Goal: Information Seeking & Learning: Learn about a topic

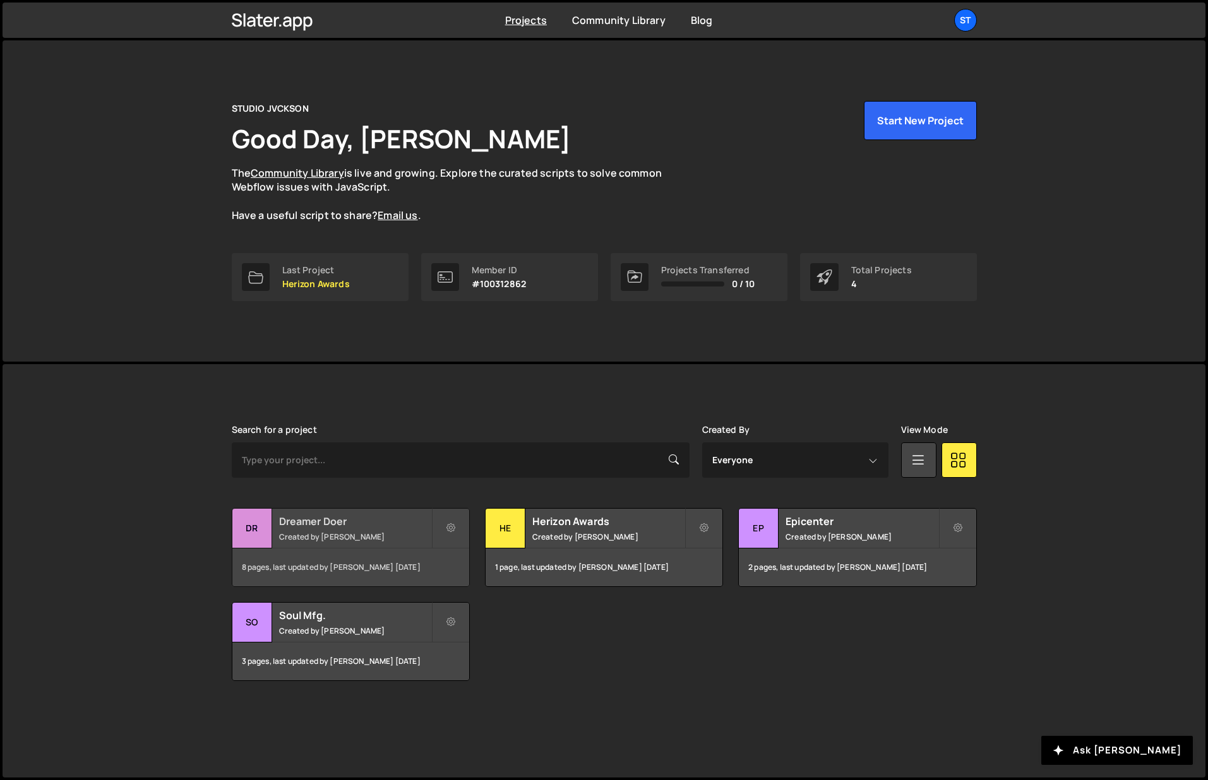
click at [319, 524] on h2 "Dreamer Doer" at bounding box center [355, 521] width 152 height 14
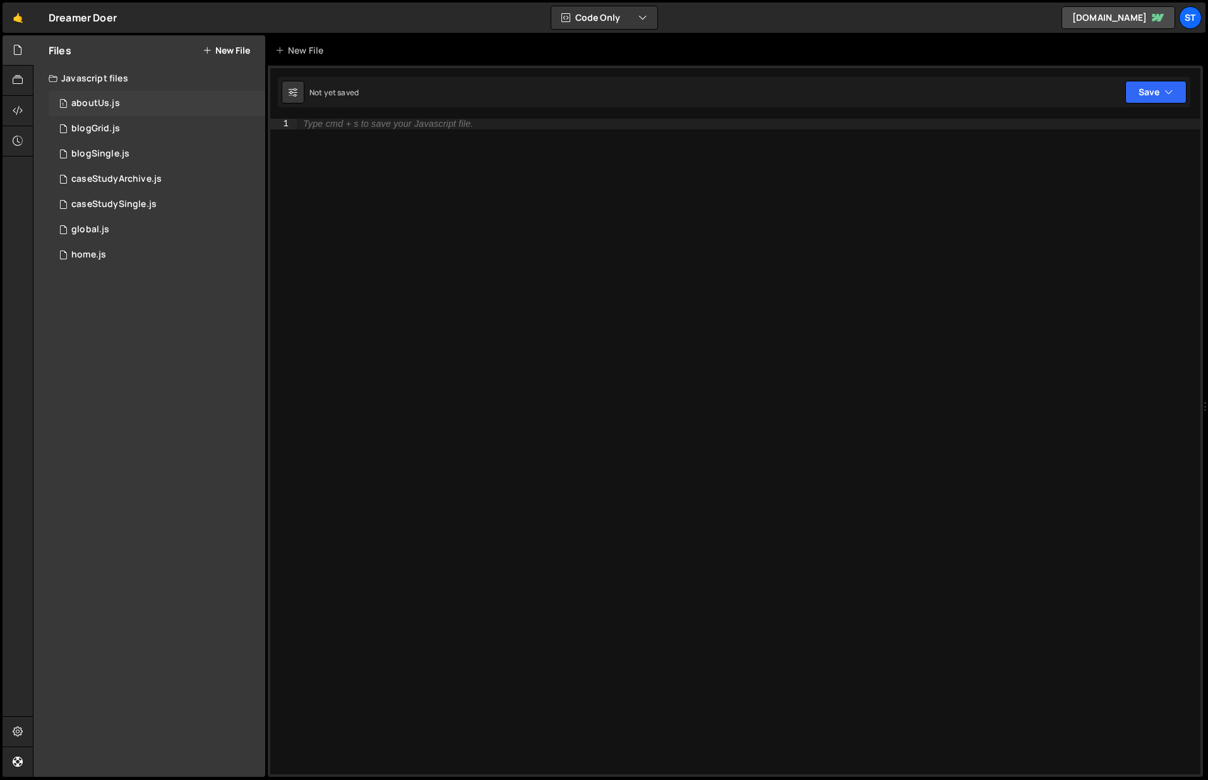
click at [104, 105] on div "aboutUs.js" at bounding box center [95, 103] width 49 height 11
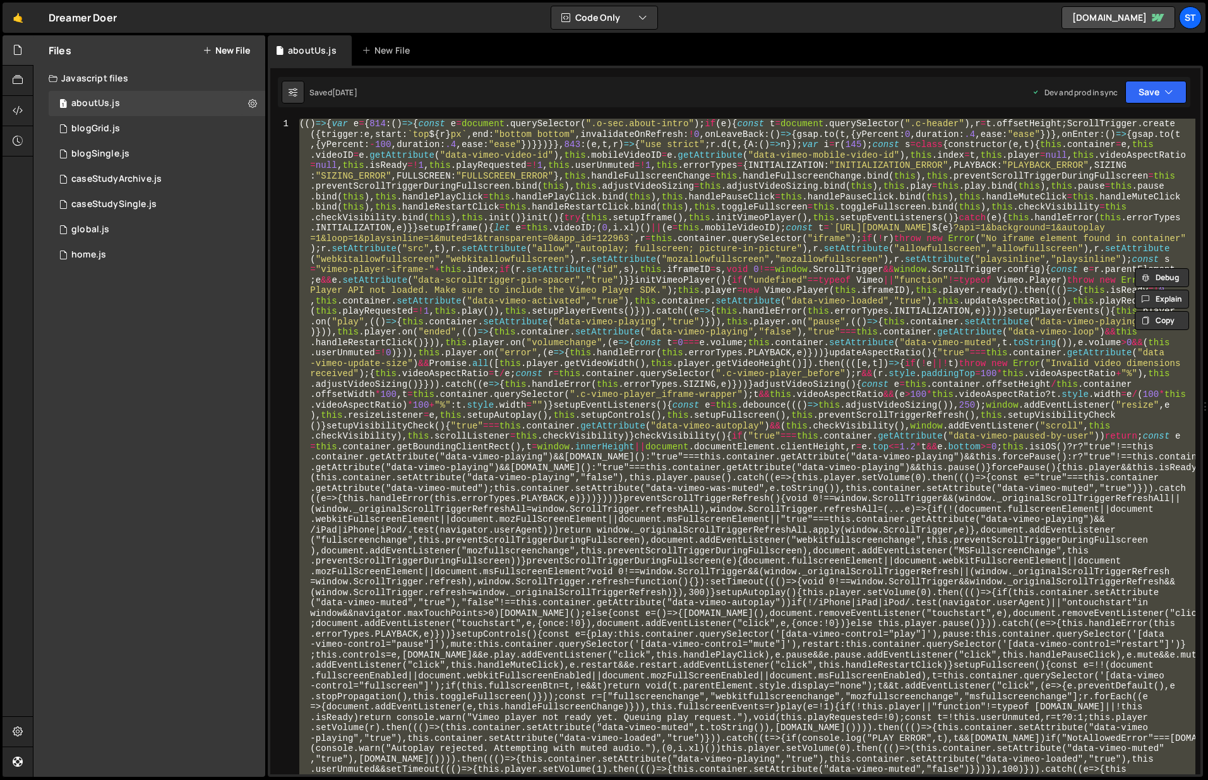
paste textarea "//# sourceMappingURL=aboutUs.js.map"
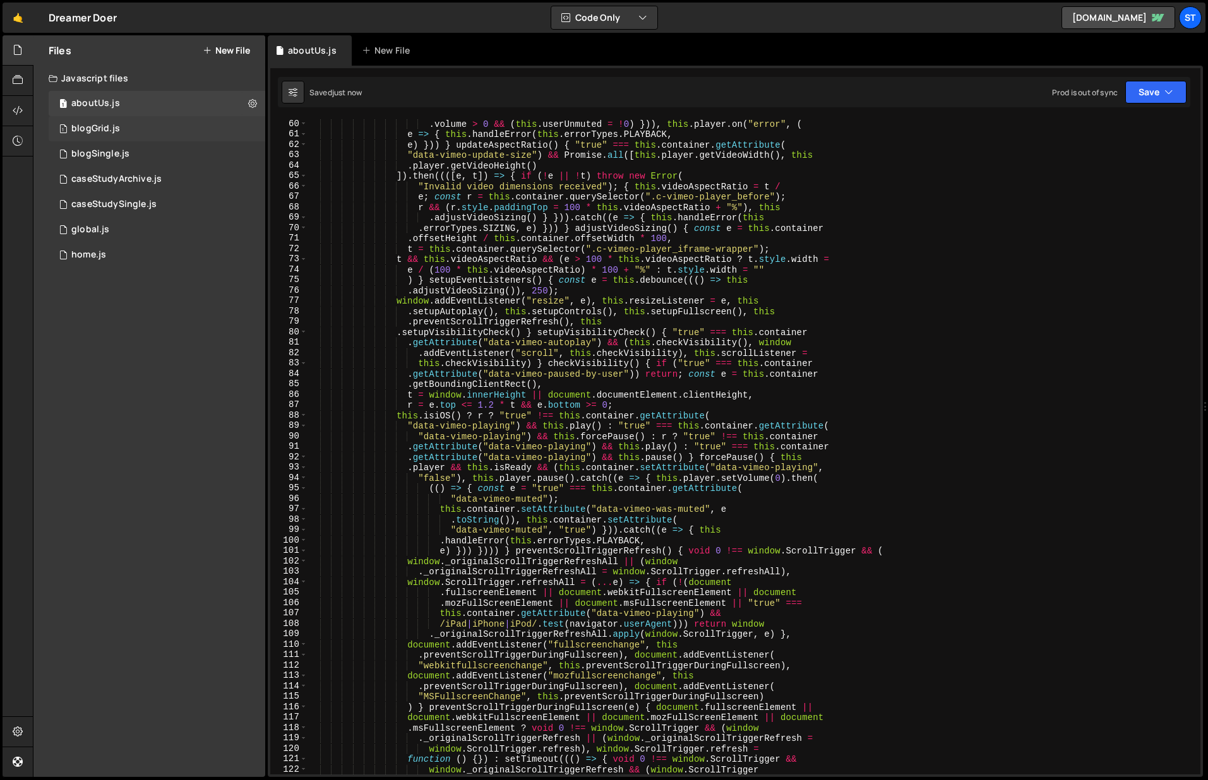
click at [140, 125] on div "1 blogGrid.js 0" at bounding box center [157, 128] width 217 height 25
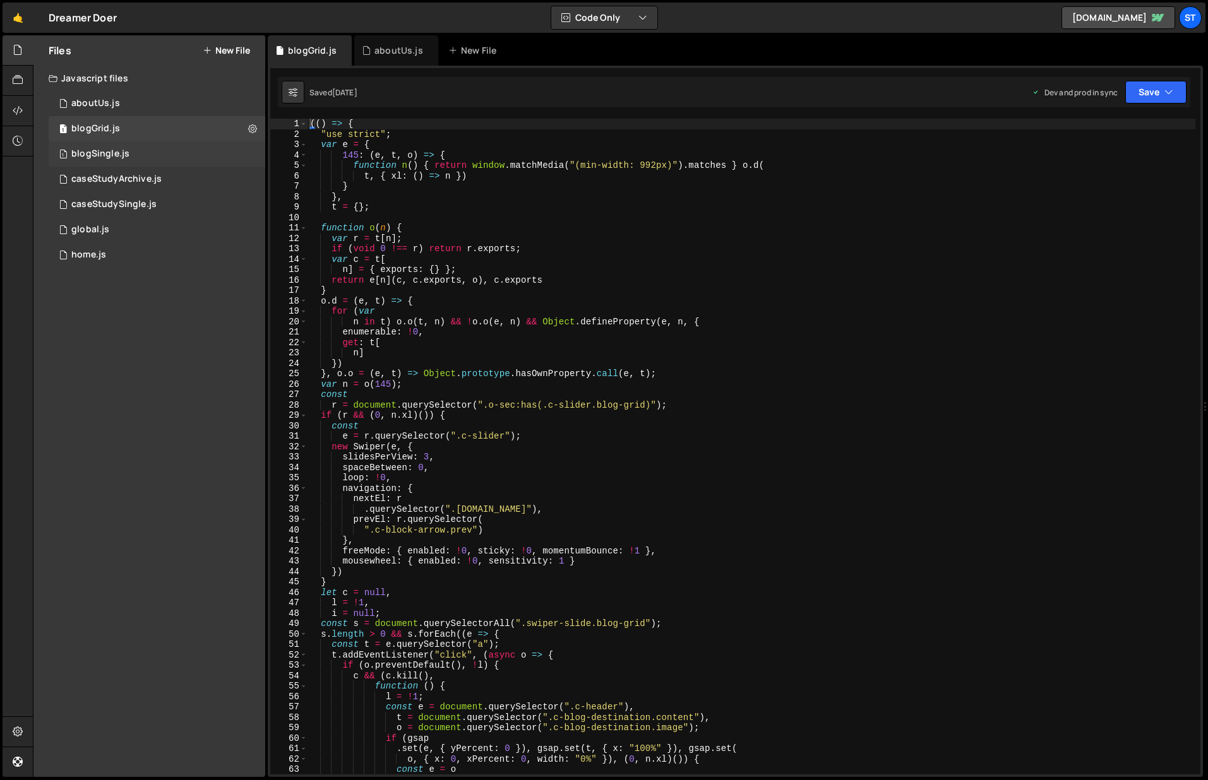
click at [138, 154] on div "1 blogSingle.js 0" at bounding box center [157, 153] width 217 height 25
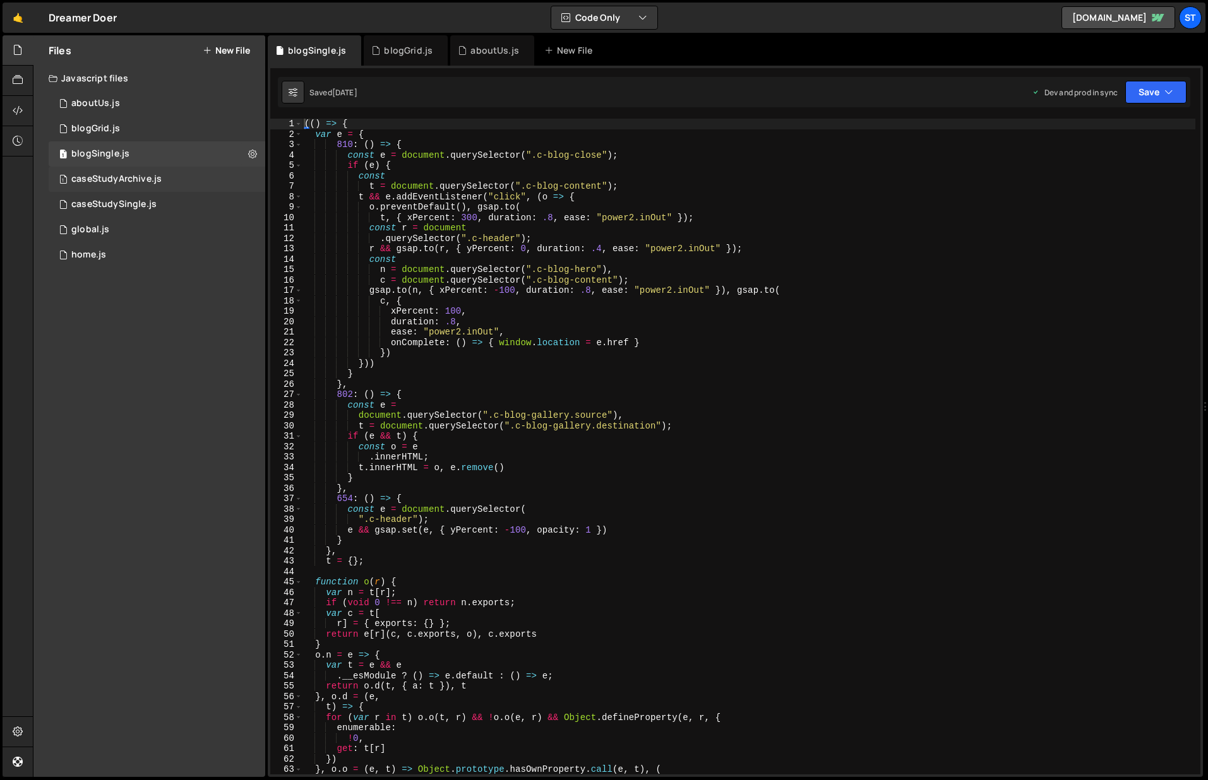
click at [143, 172] on div "1 caseStudyArchive.js 0" at bounding box center [157, 179] width 217 height 25
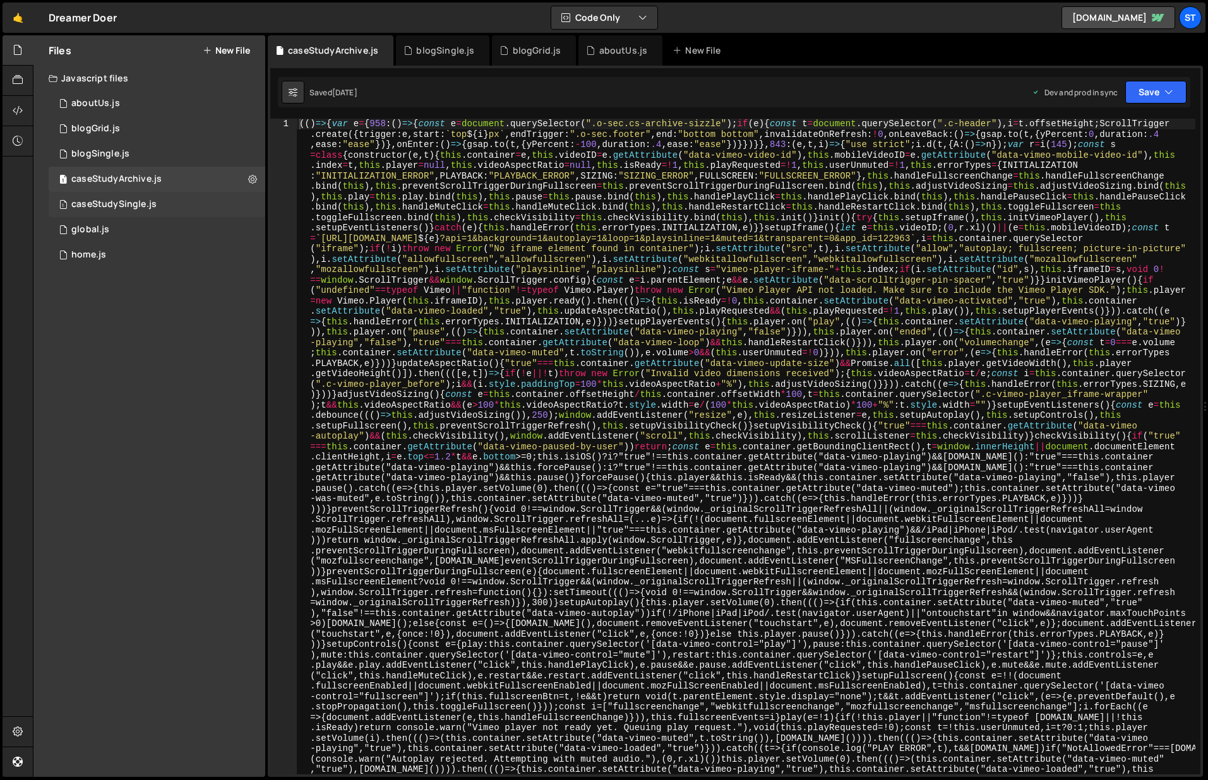
click at [145, 195] on div "1 caseStudySingle.js 0" at bounding box center [157, 204] width 217 height 25
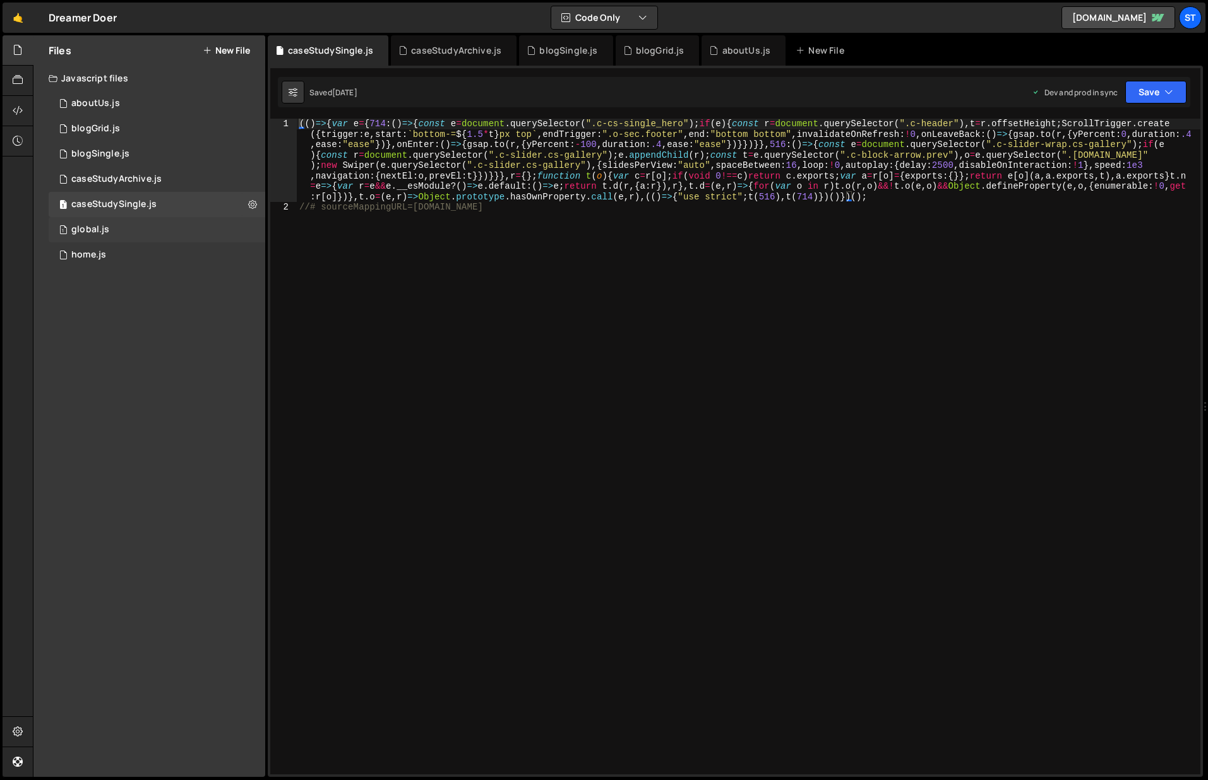
click at [128, 230] on div "1 global.js 0" at bounding box center [157, 229] width 217 height 25
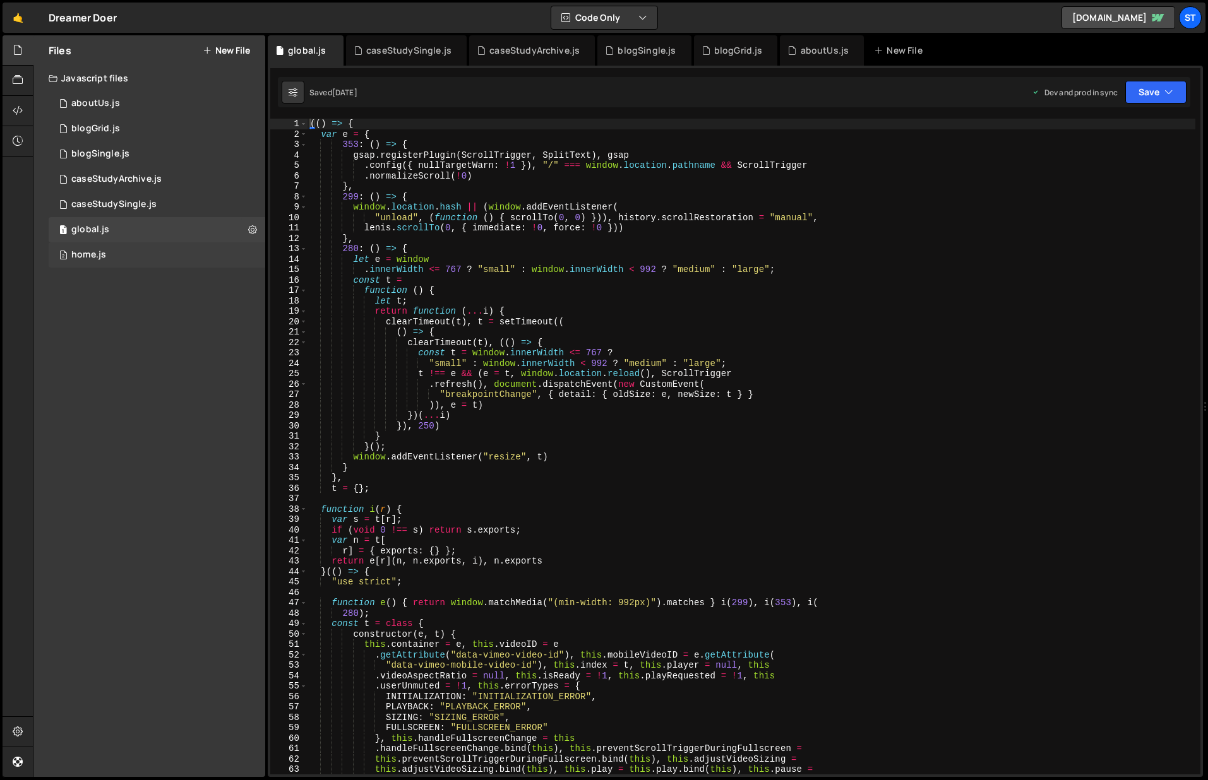
click at [117, 253] on div "2 home.js 0" at bounding box center [157, 254] width 217 height 25
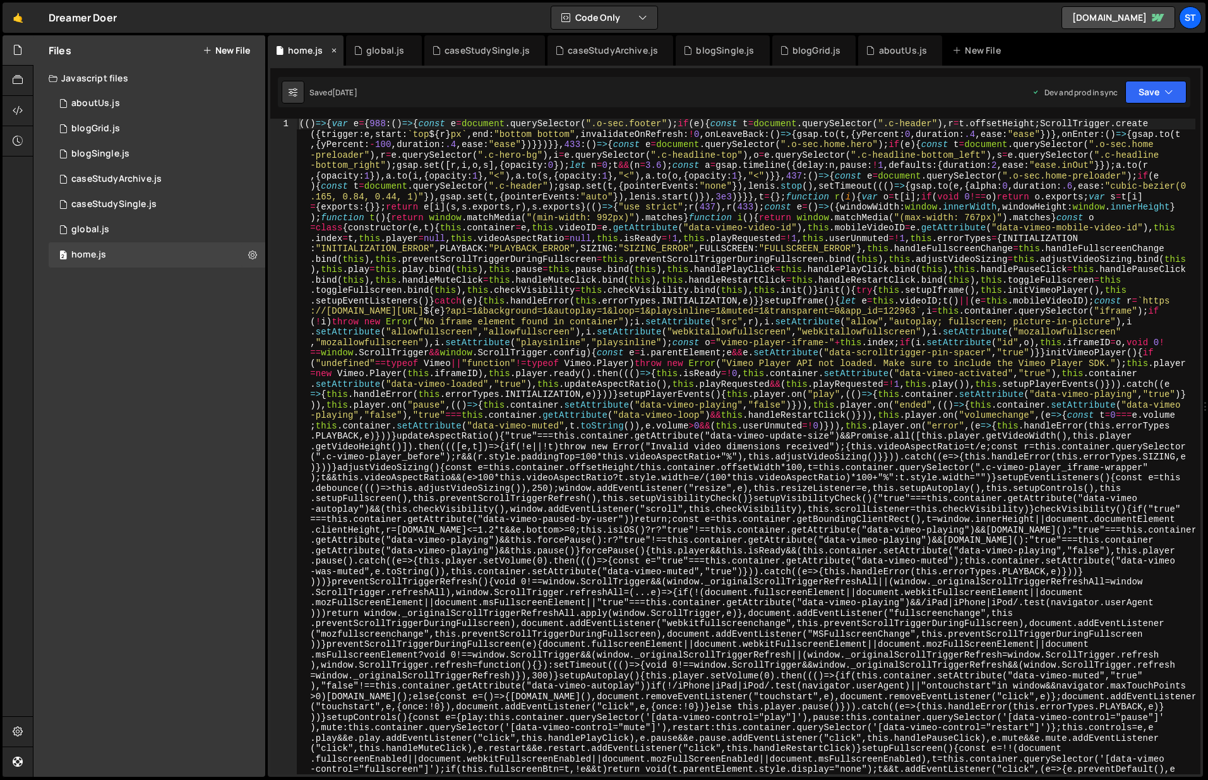
click at [335, 49] on icon at bounding box center [334, 50] width 9 height 13
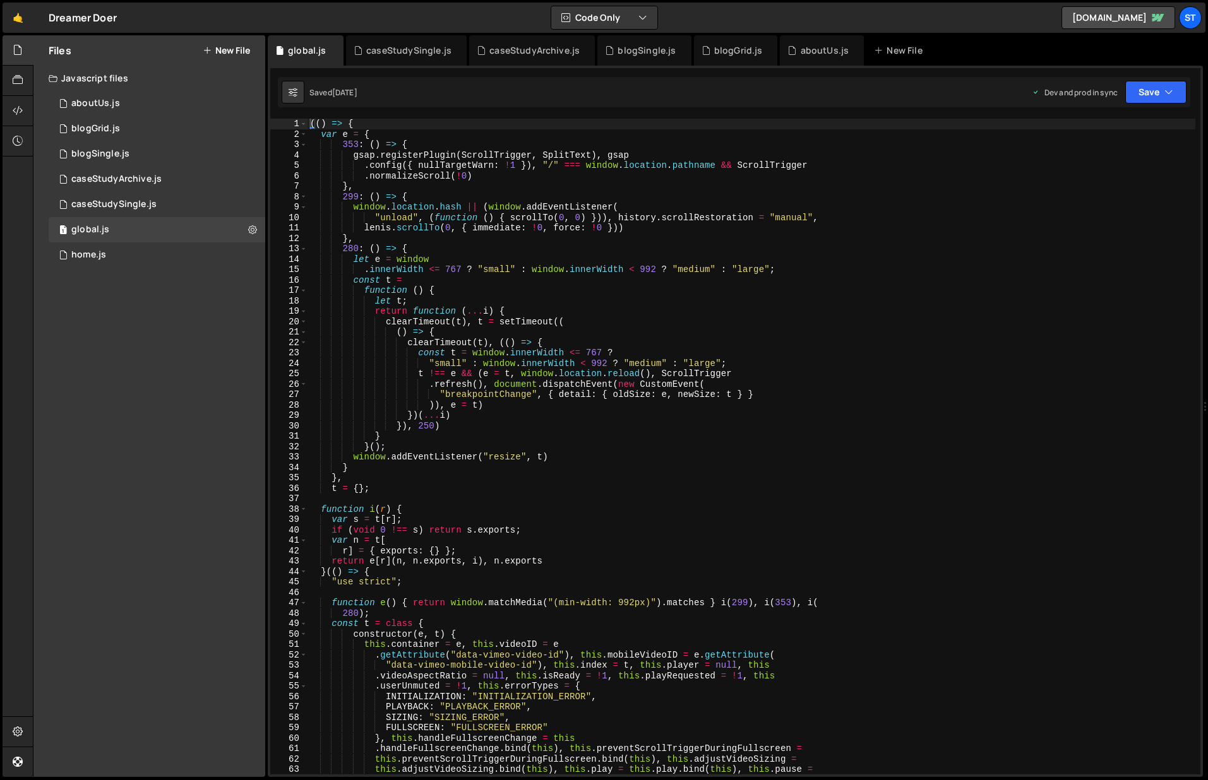
click at [0, 0] on icon at bounding box center [0, 0] width 0 height 0
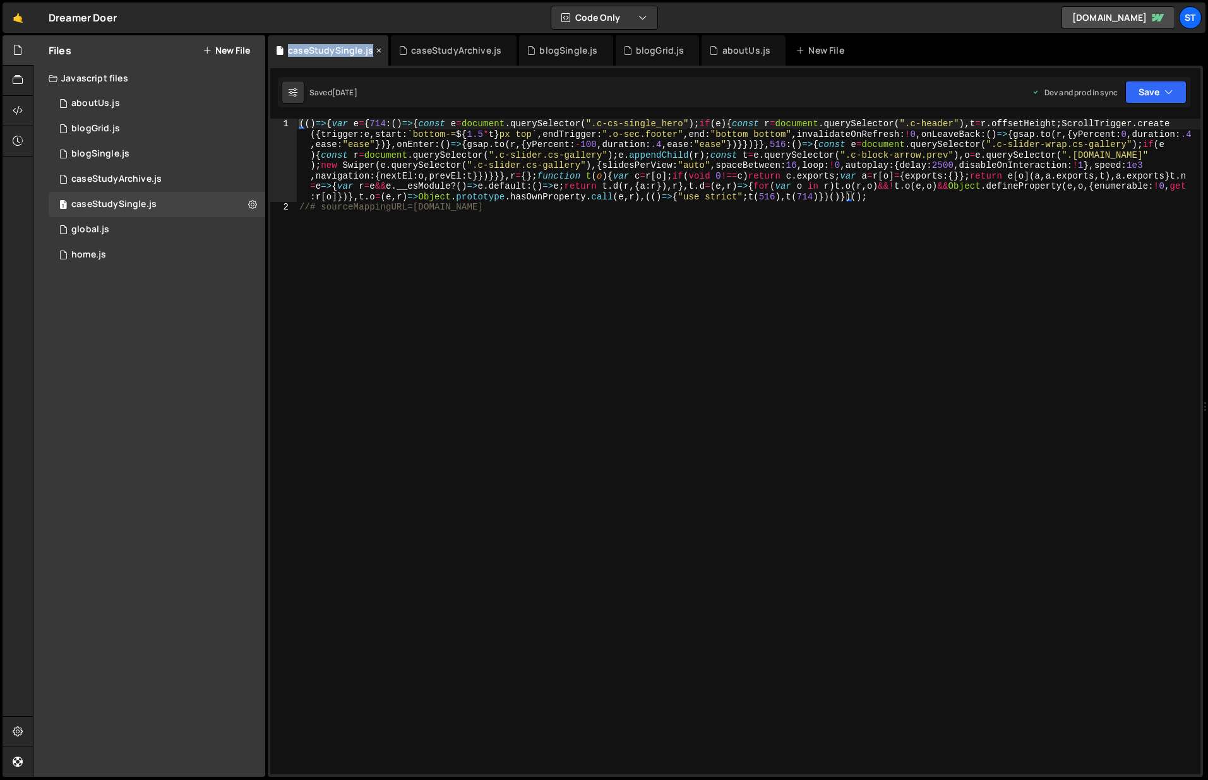
click at [335, 49] on div "caseStudySingle.js" at bounding box center [330, 50] width 85 height 13
click at [374, 50] on icon at bounding box center [378, 50] width 9 height 13
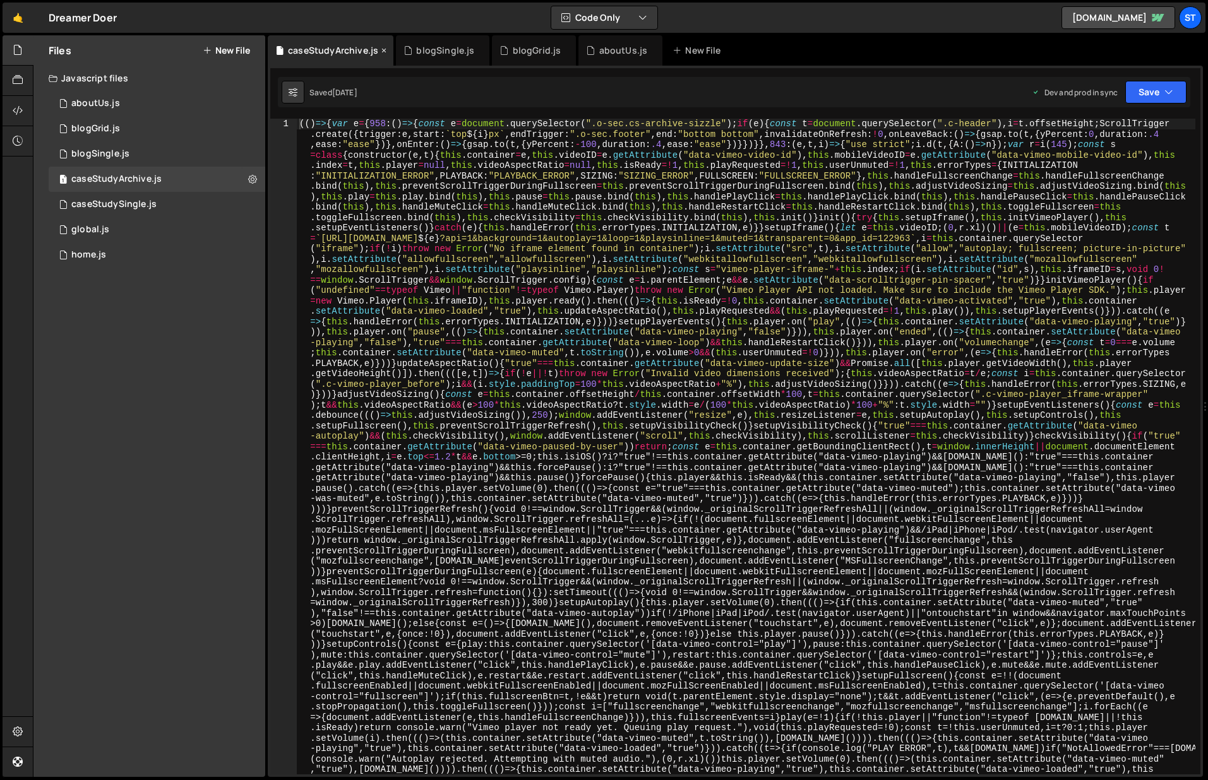
click at [374, 50] on div "caseStudyArchive.js" at bounding box center [333, 50] width 90 height 13
click at [379, 50] on icon at bounding box center [383, 50] width 9 height 13
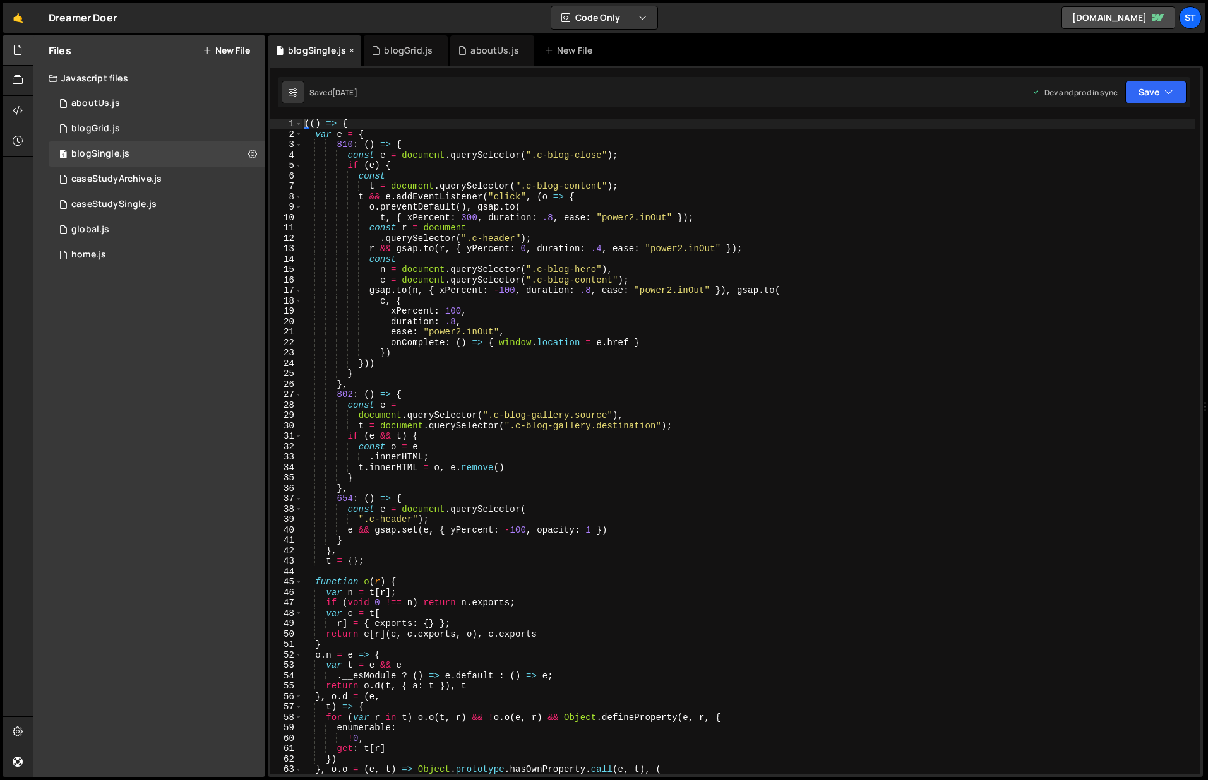
click at [347, 49] on icon at bounding box center [351, 50] width 9 height 13
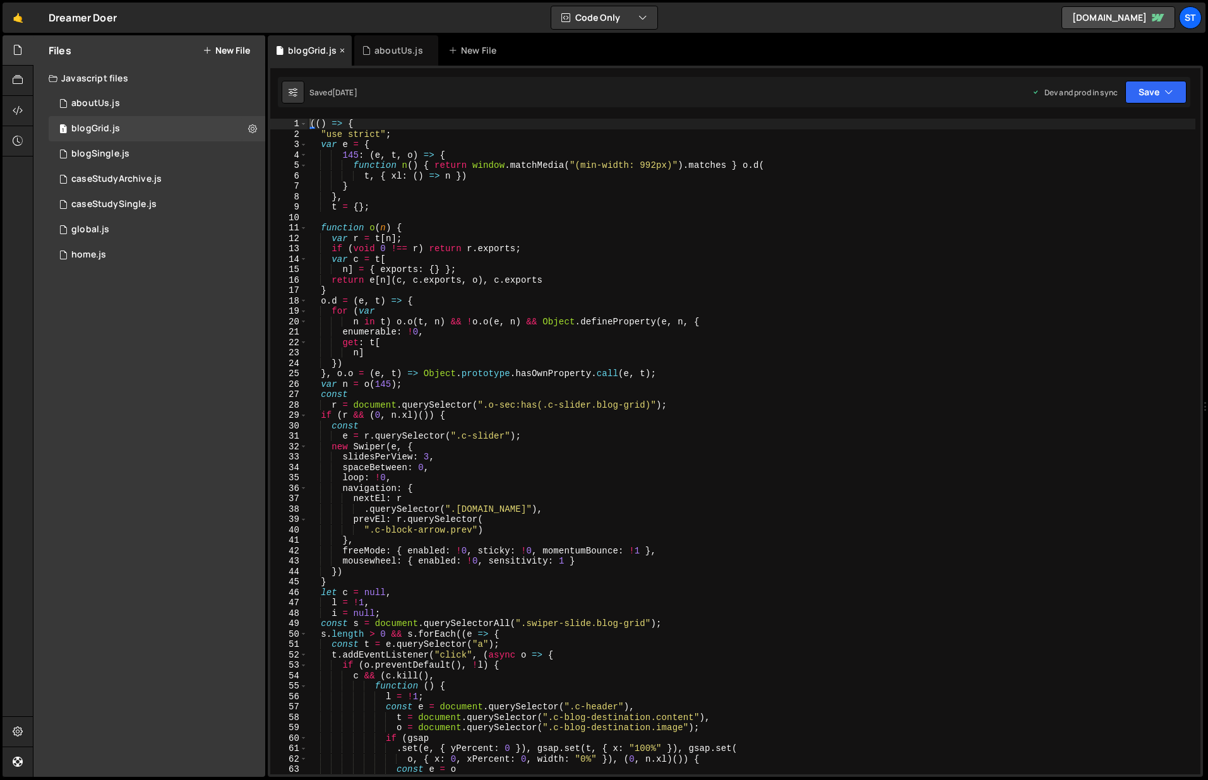
click at [342, 50] on icon at bounding box center [342, 50] width 9 height 13
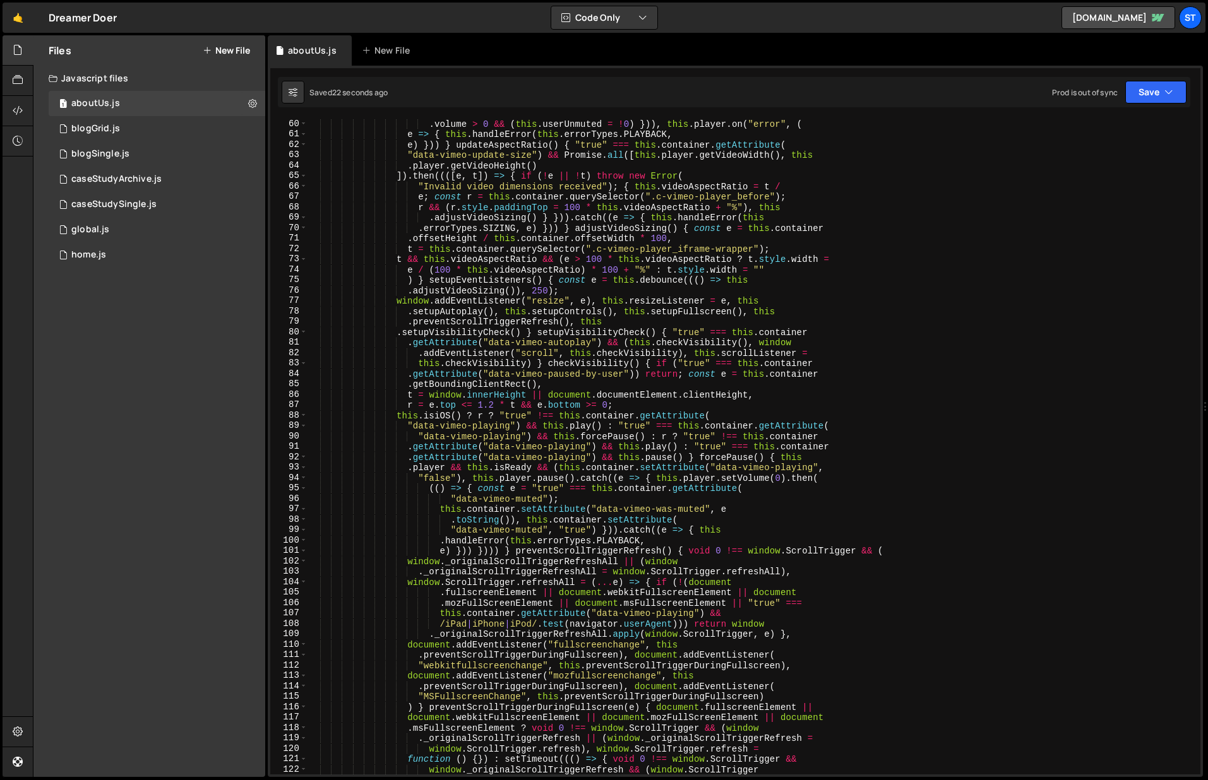
click at [693, 209] on div ". volume > 0 && ( this . userUnmuted = ! 0 ) })) , this . player . on ( "error"…" at bounding box center [751, 457] width 888 height 677
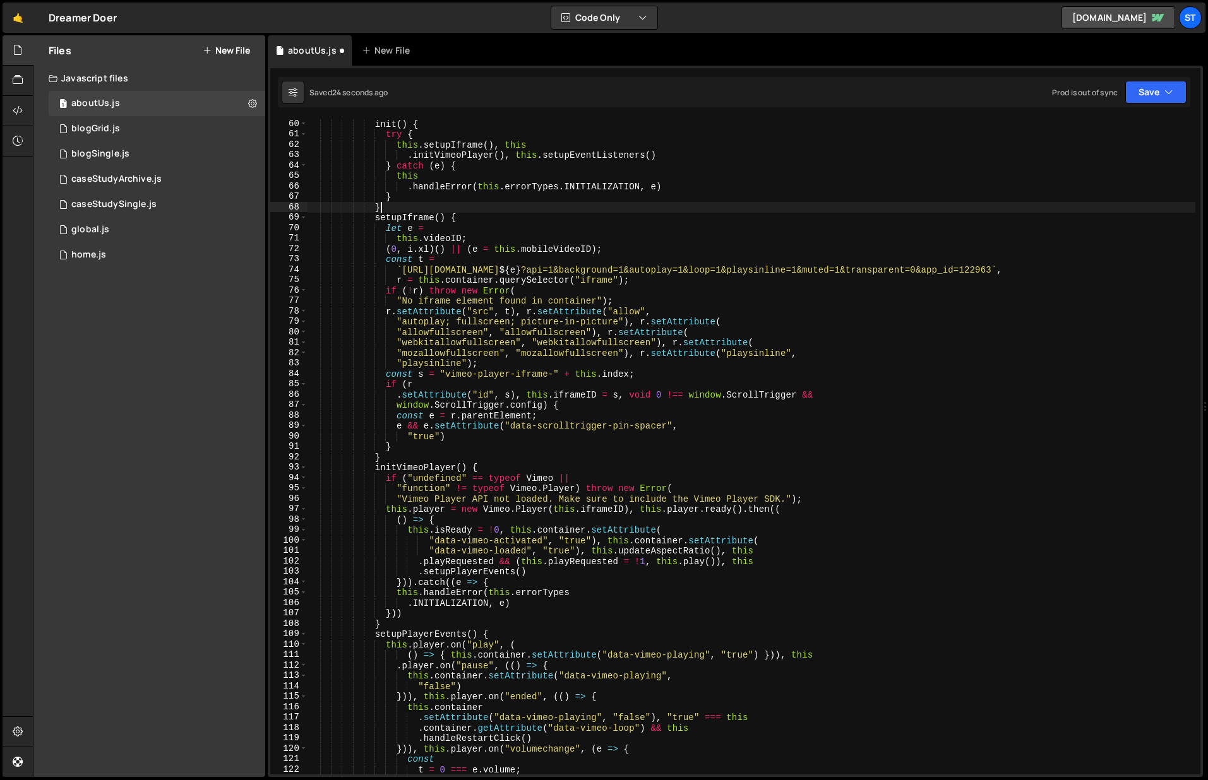
type textarea "}"
click at [340, 50] on icon at bounding box center [342, 50] width 9 height 13
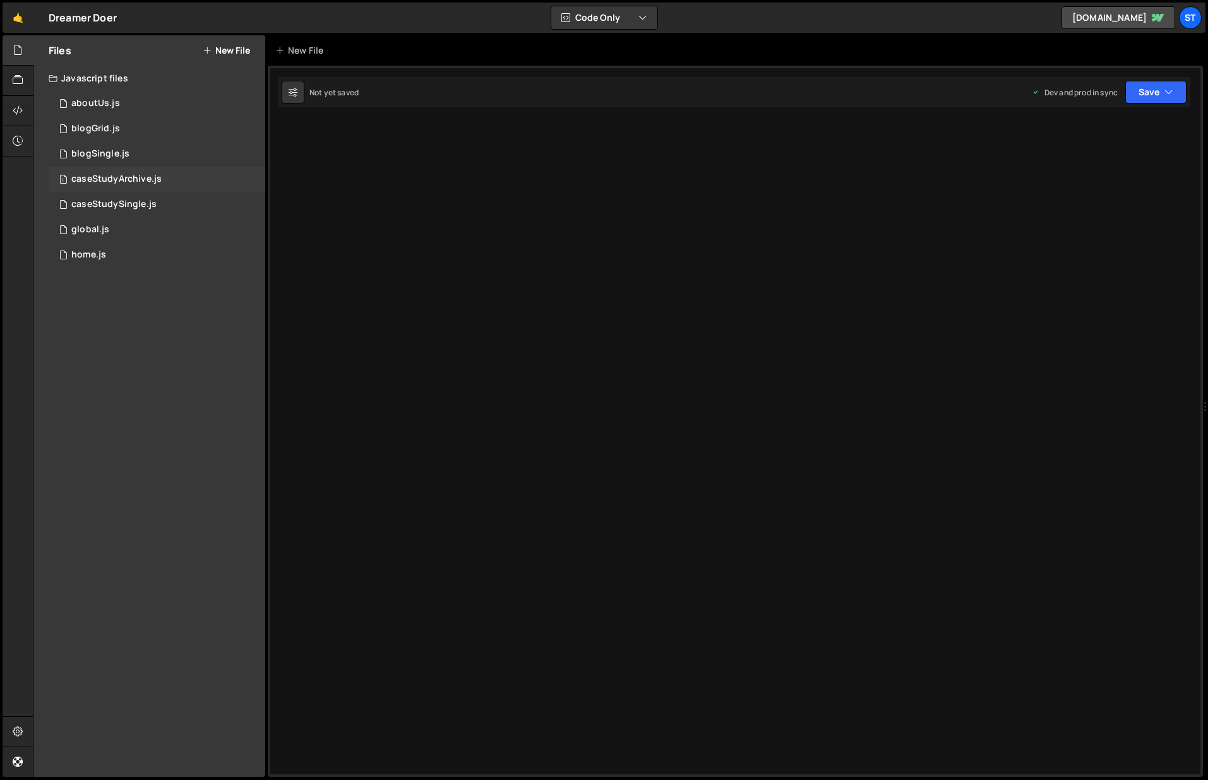
click at [142, 182] on div "caseStudyArchive.js" at bounding box center [116, 179] width 90 height 11
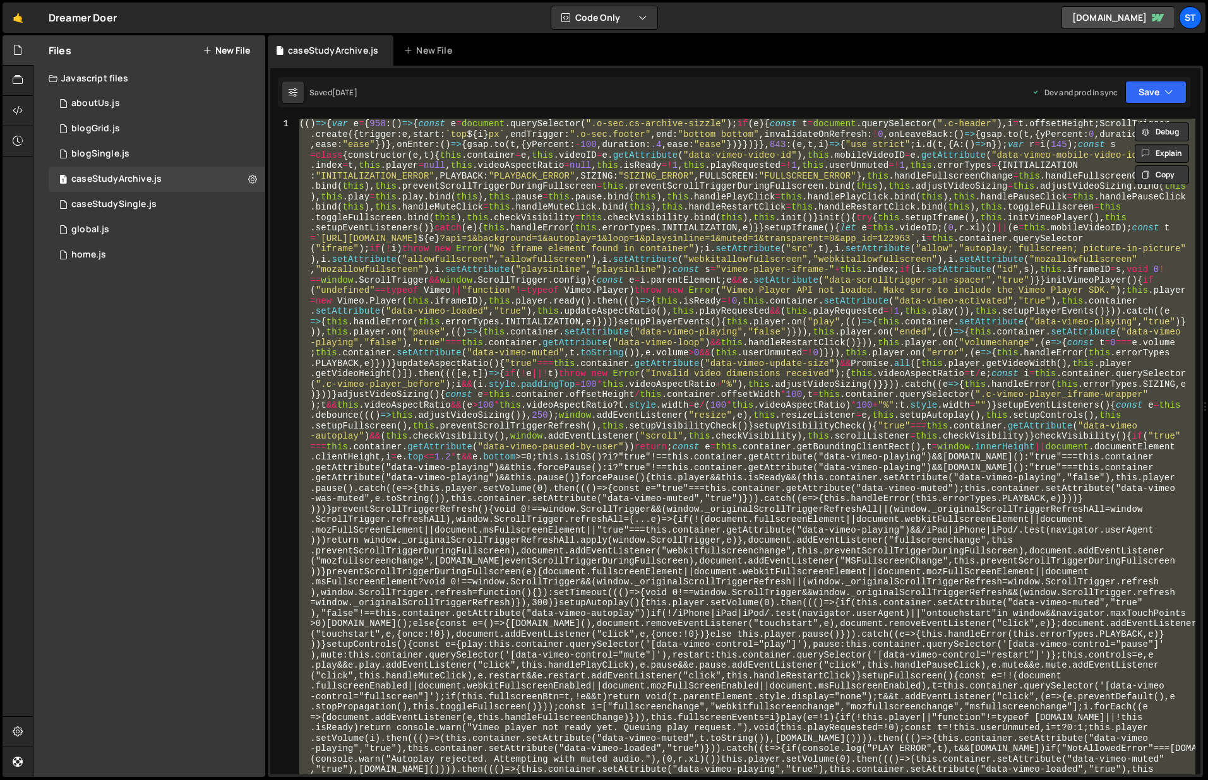
paste textarea "//# sourceMappingURL=caseStudyArchive.js.map"
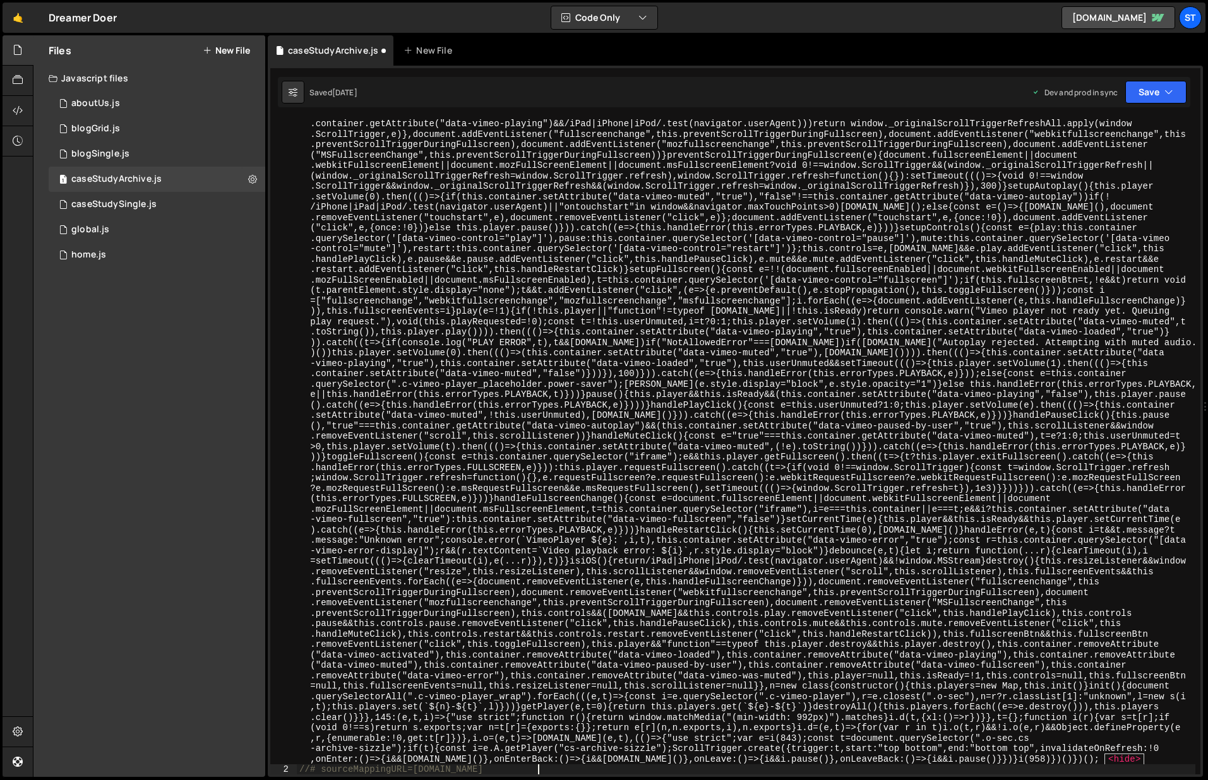
scroll to position [417, 0]
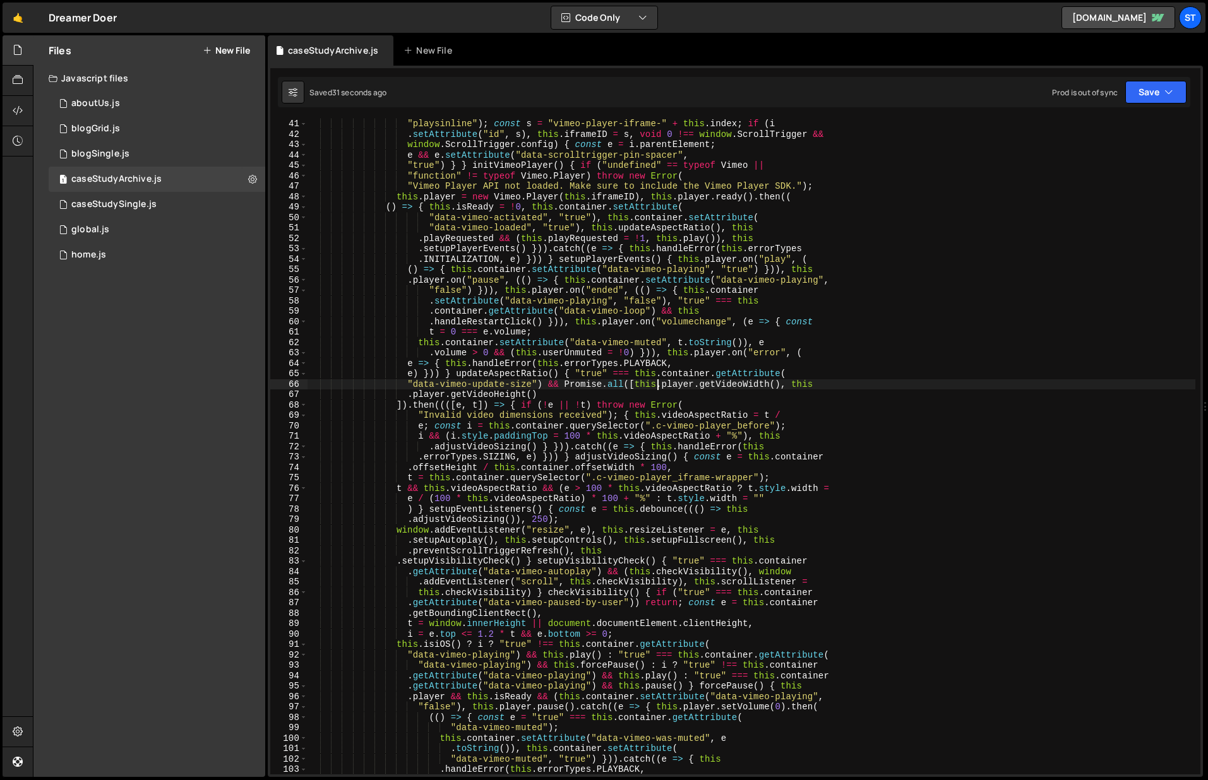
click at [656, 381] on div ""playsinline" ) ; const s = "vimeo-player-iframe-" + this . index ; if ( i . se…" at bounding box center [751, 457] width 888 height 677
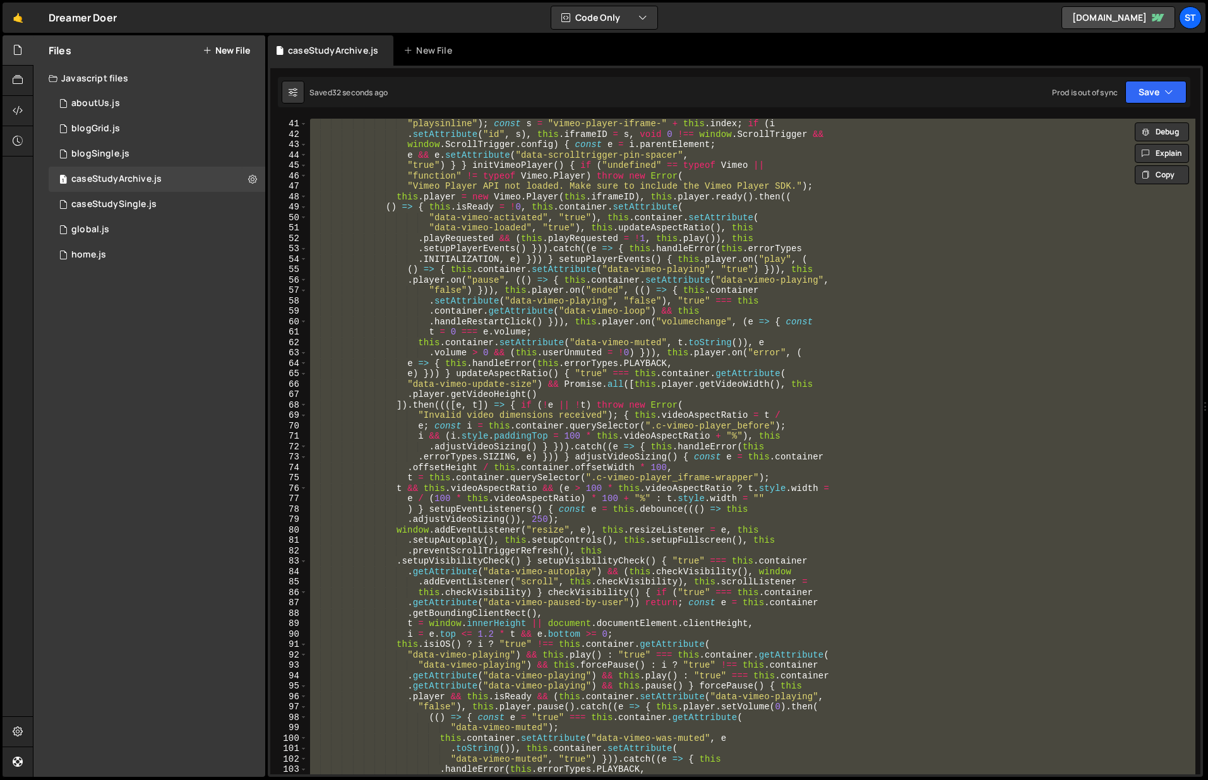
paste textarea
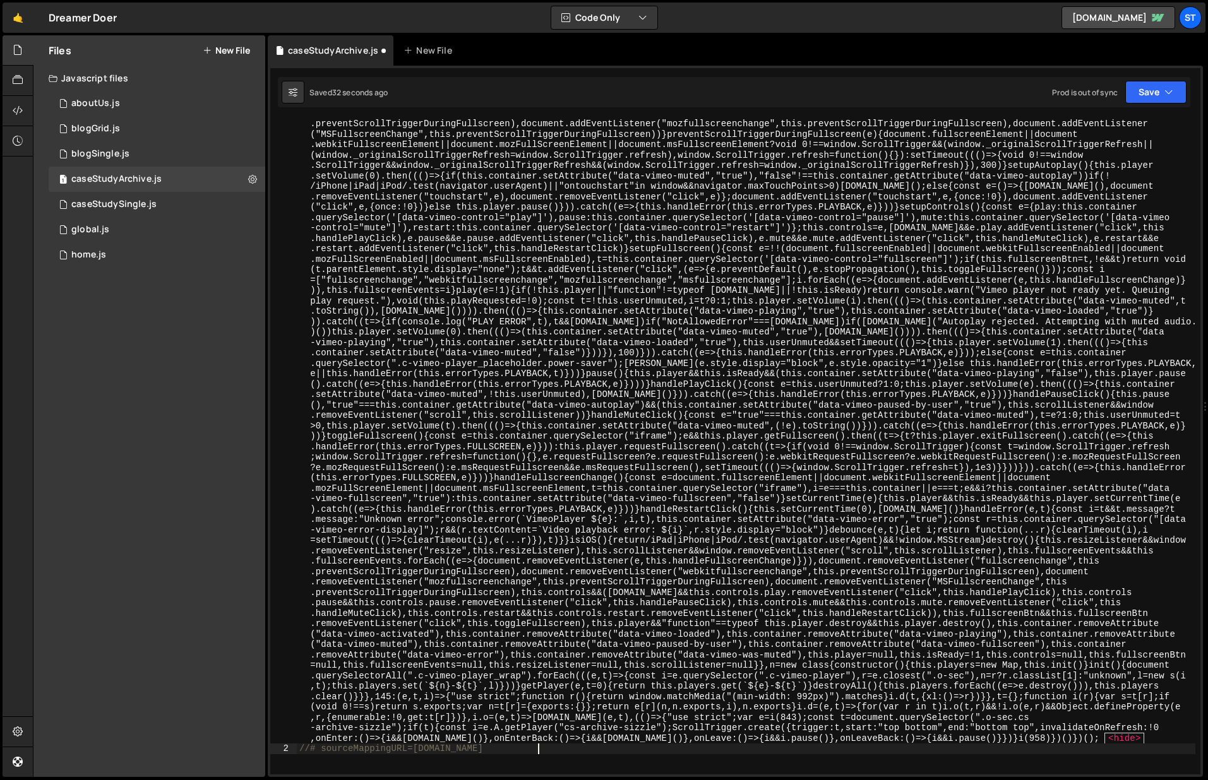
scroll to position [437, 0]
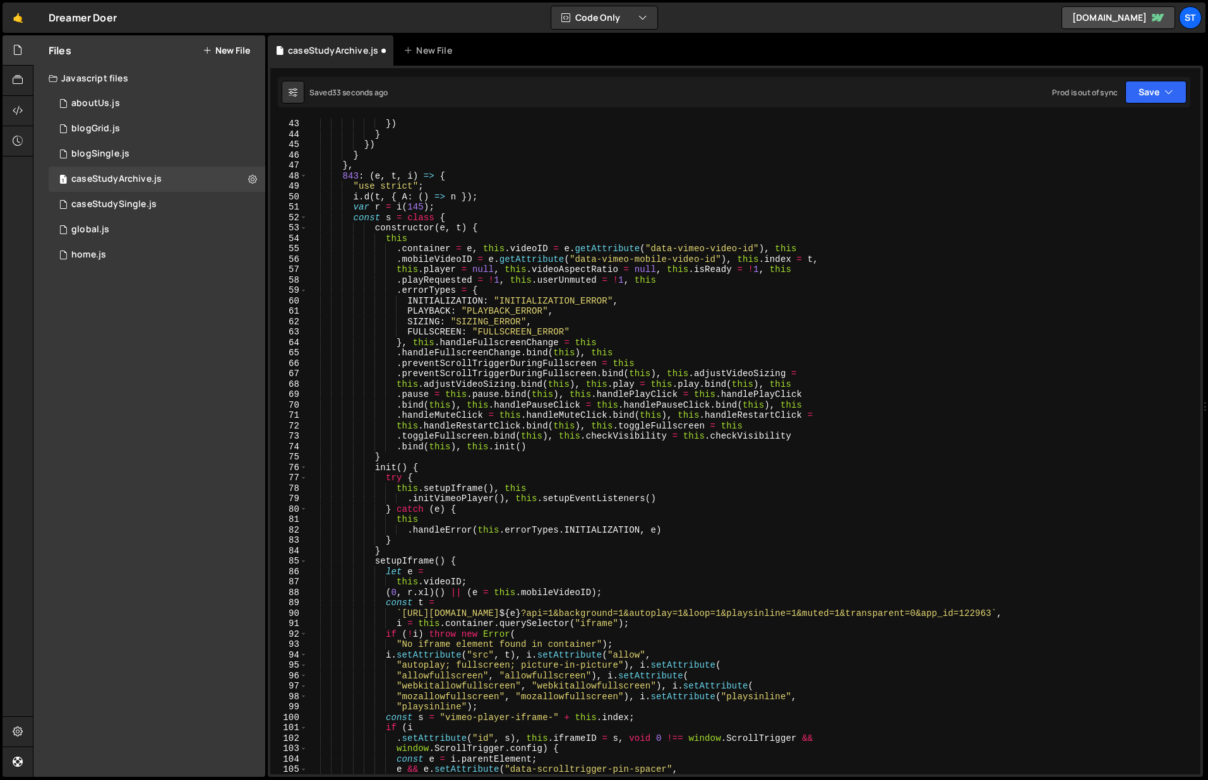
type textarea "var e = {"
click at [379, 49] on icon at bounding box center [383, 50] width 9 height 13
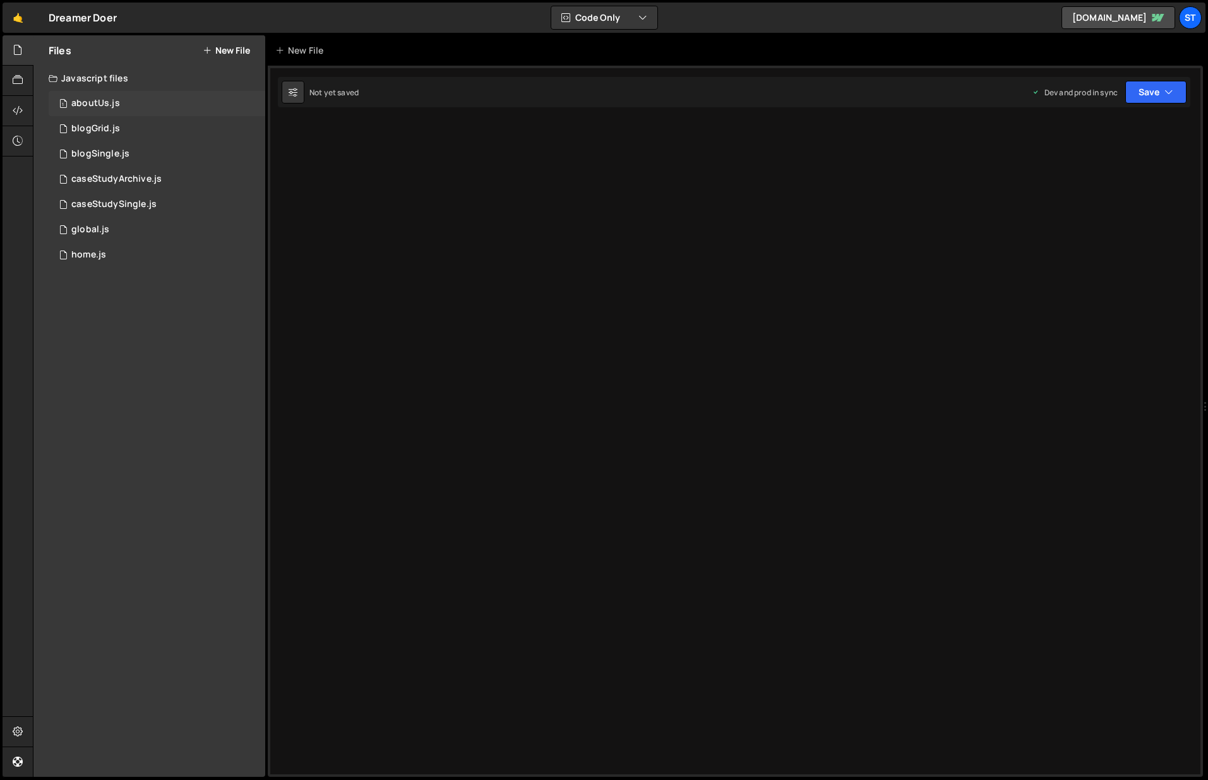
click at [104, 104] on div "aboutUs.js" at bounding box center [95, 103] width 49 height 11
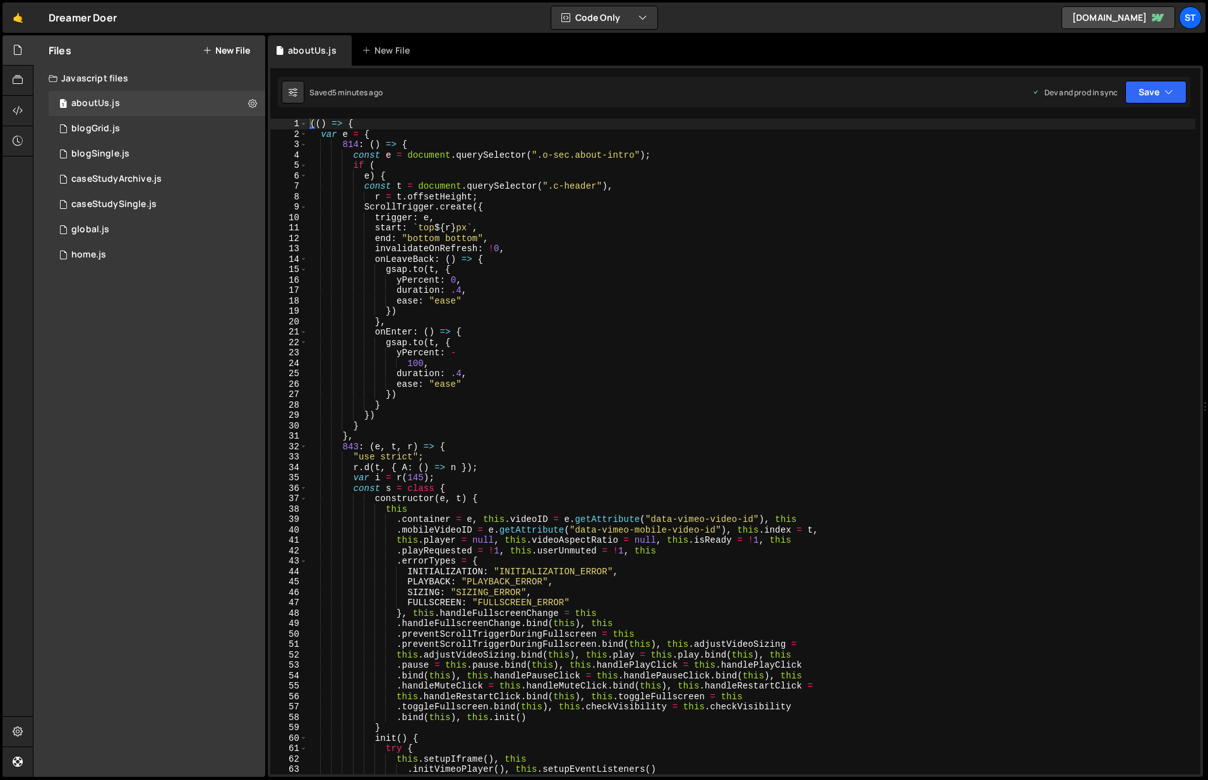
click at [654, 237] on div "(( ) => { var e = { 814 : ( ) => { const e = document . querySelector ( ".o-sec…" at bounding box center [751, 457] width 888 height 677
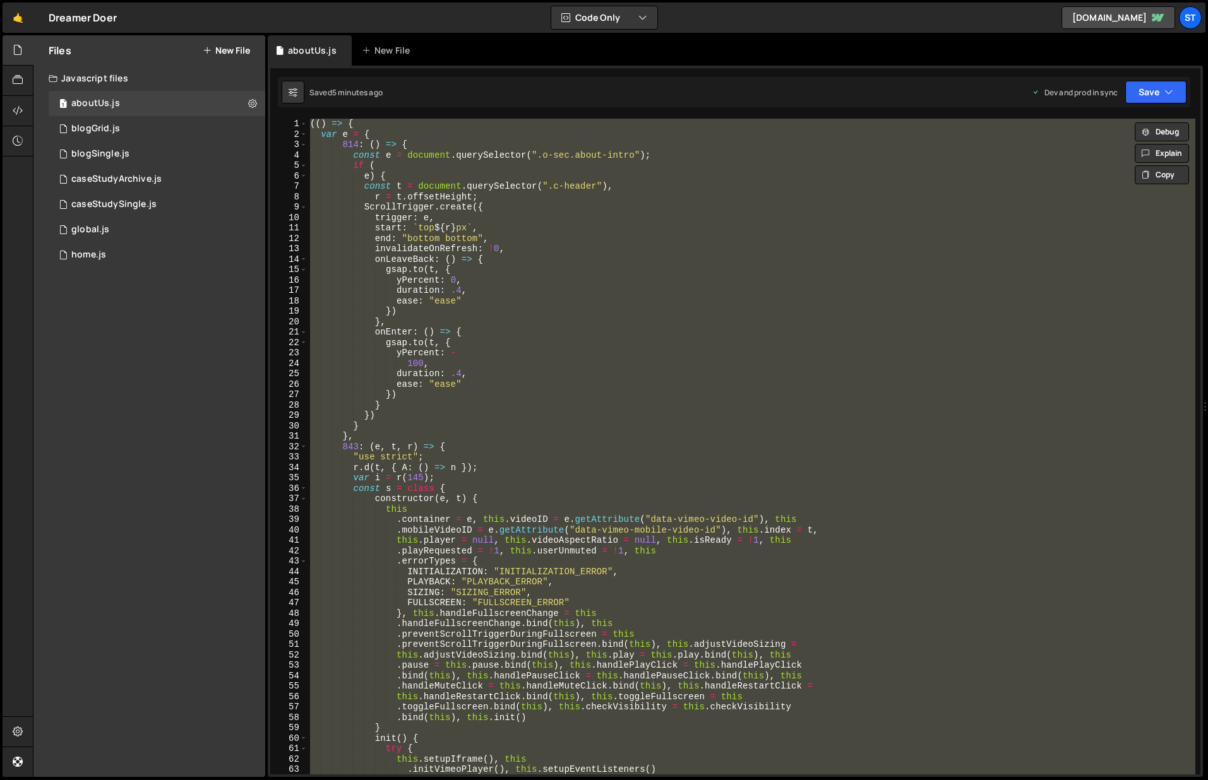
paste textarea
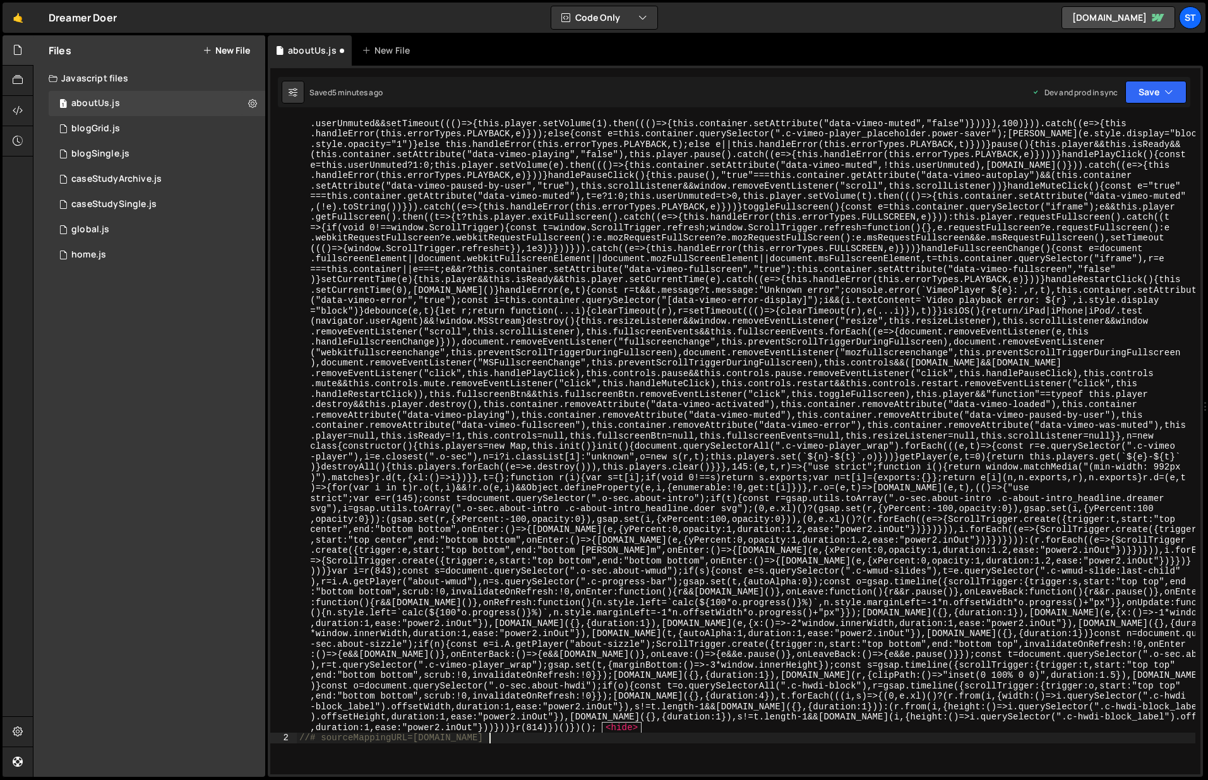
scroll to position [656, 0]
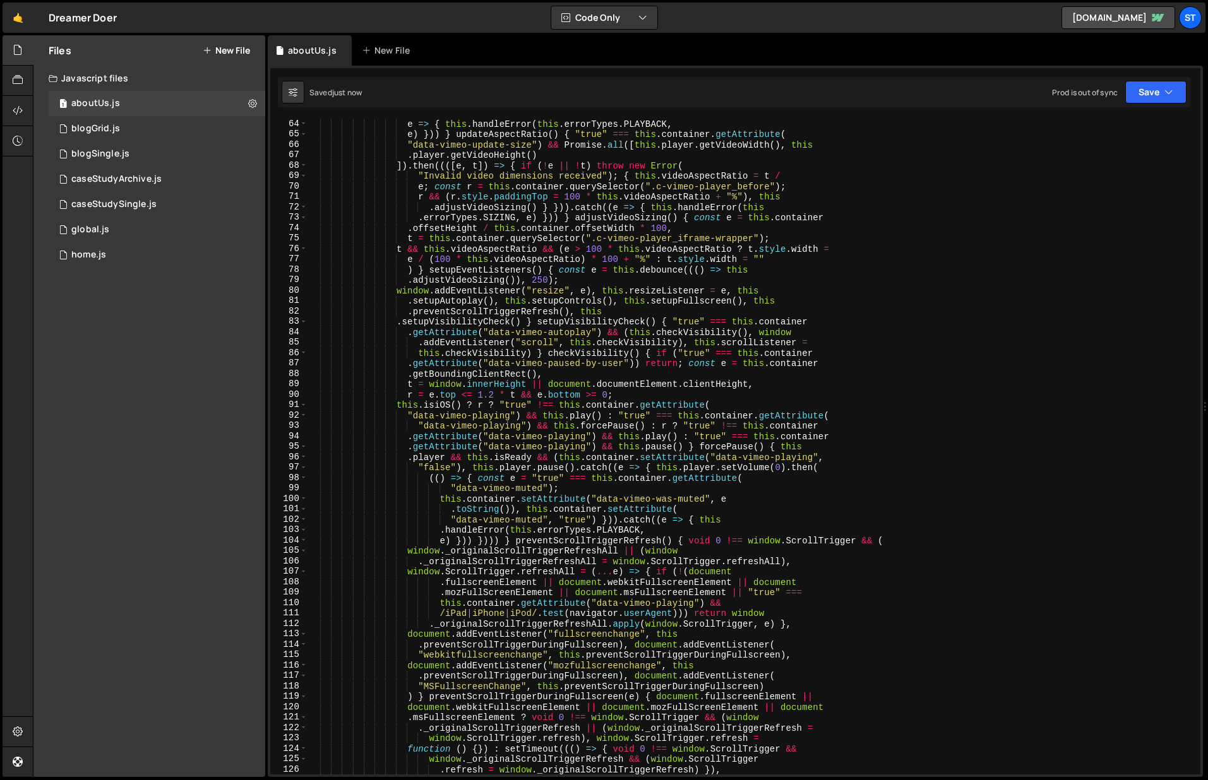
type textarea "var e = {"
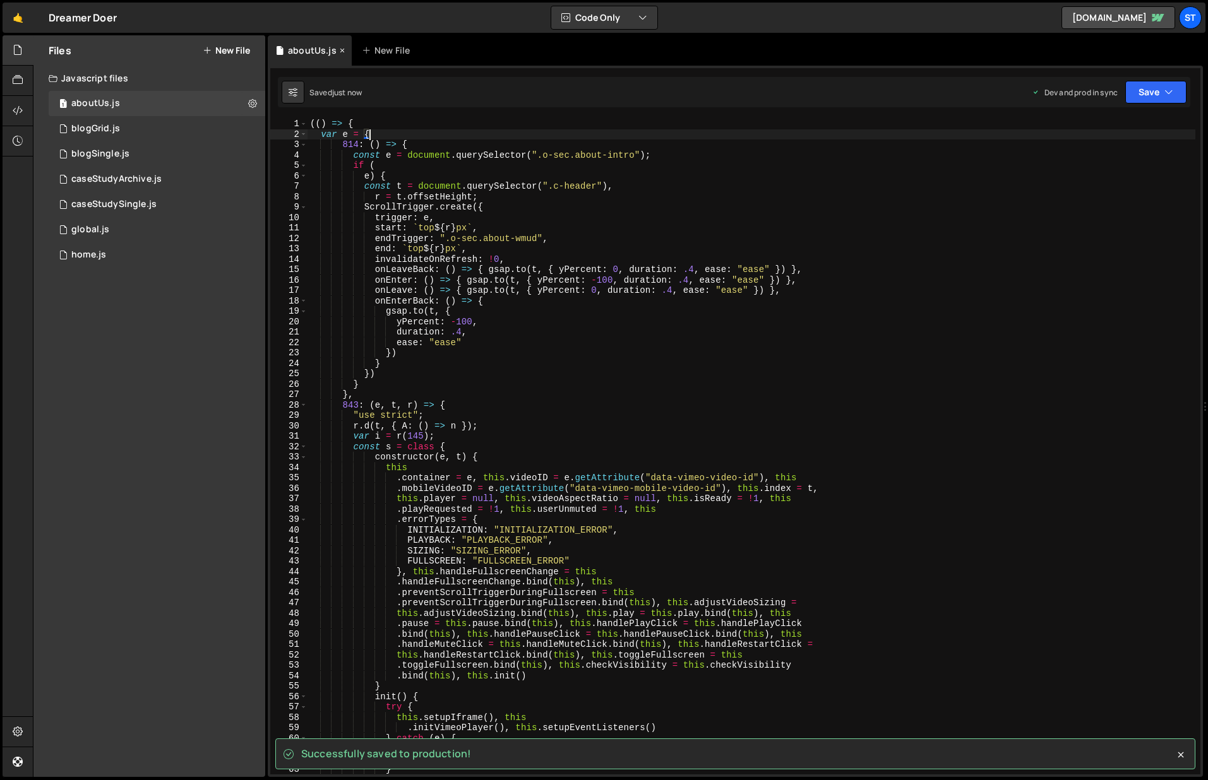
click at [341, 49] on icon at bounding box center [342, 50] width 9 height 13
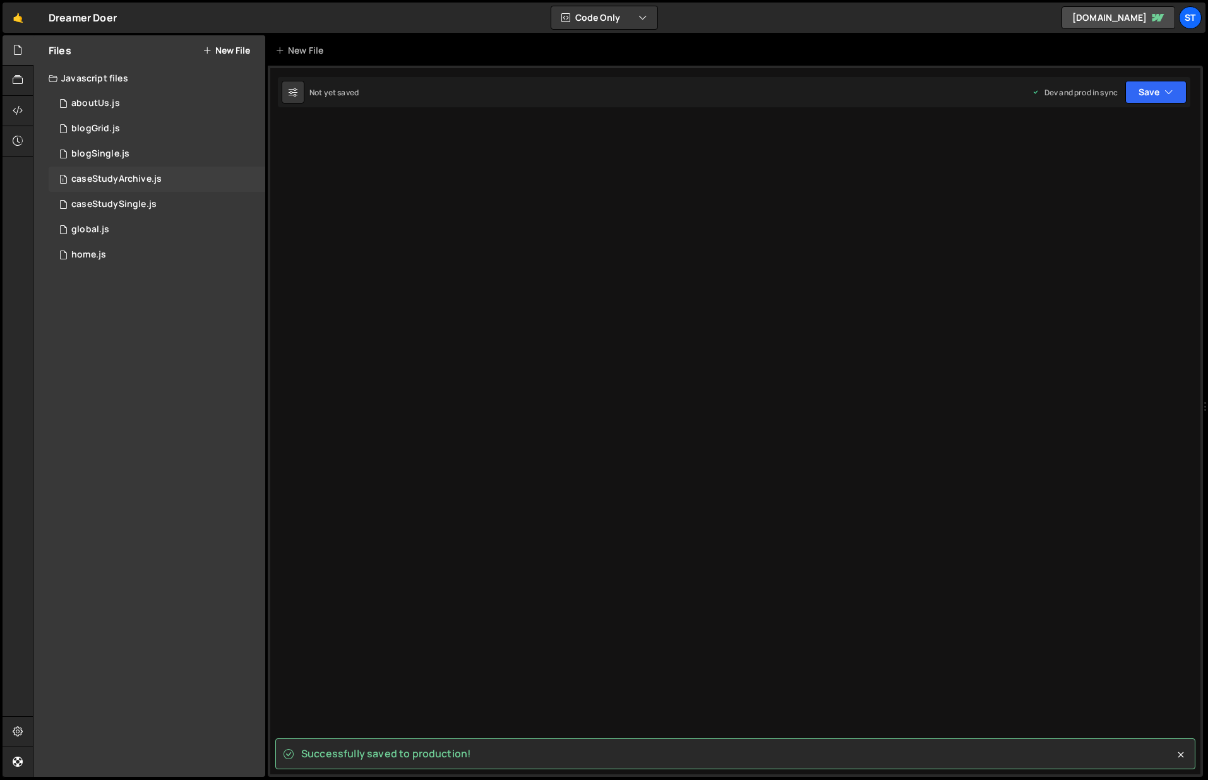
click at [167, 175] on div "1 caseStudyArchive.js 0" at bounding box center [157, 179] width 217 height 25
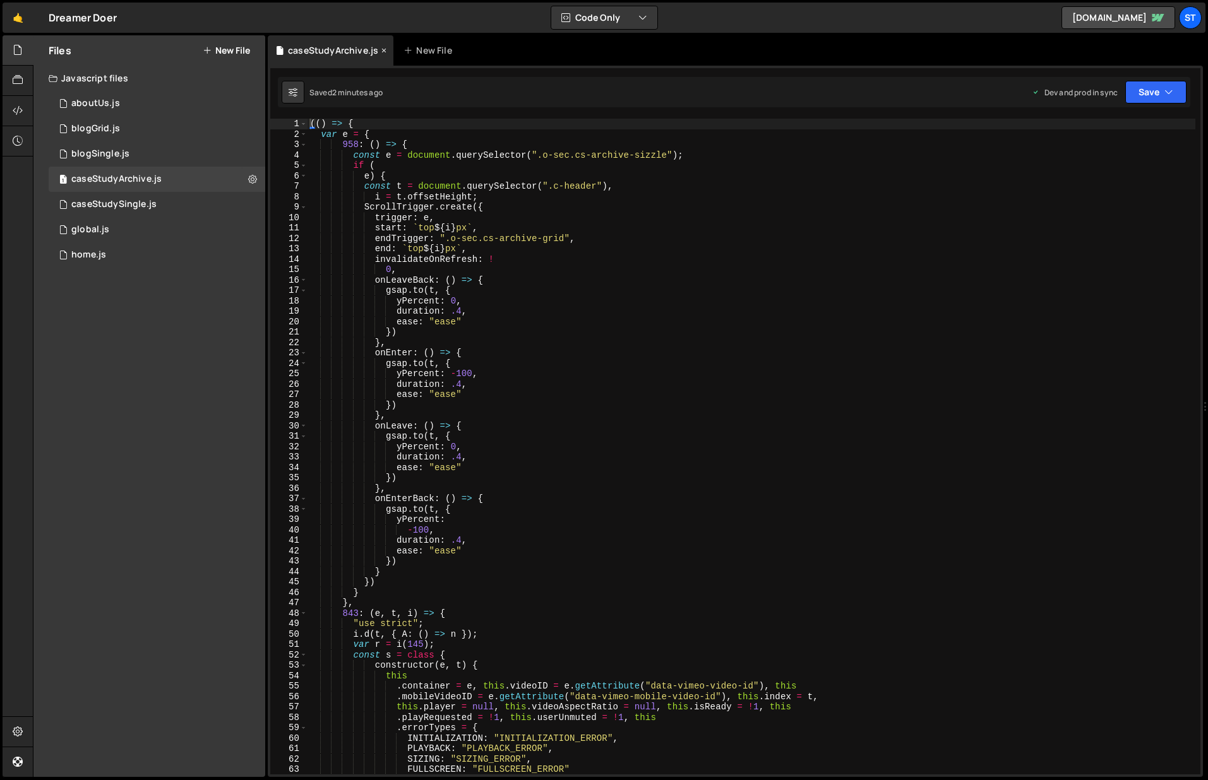
click at [382, 49] on icon at bounding box center [383, 50] width 9 height 13
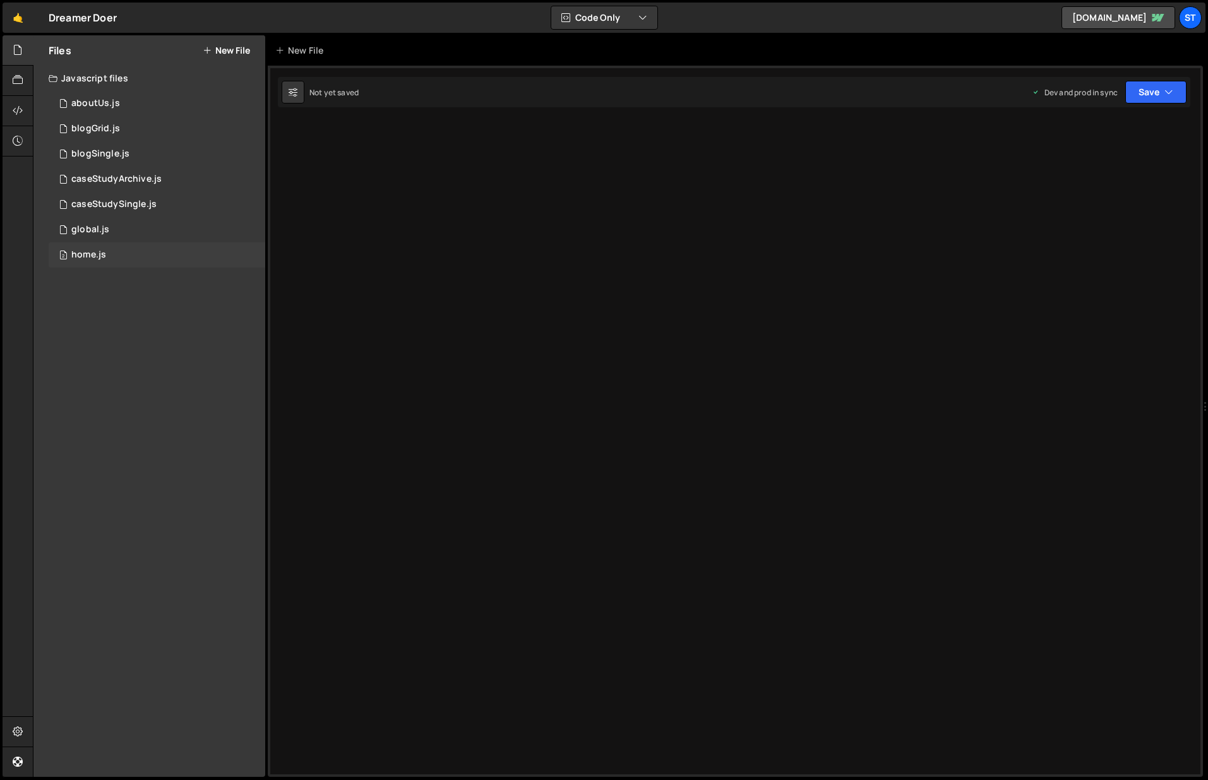
click at [121, 251] on div "2 home.js 0" at bounding box center [157, 254] width 217 height 25
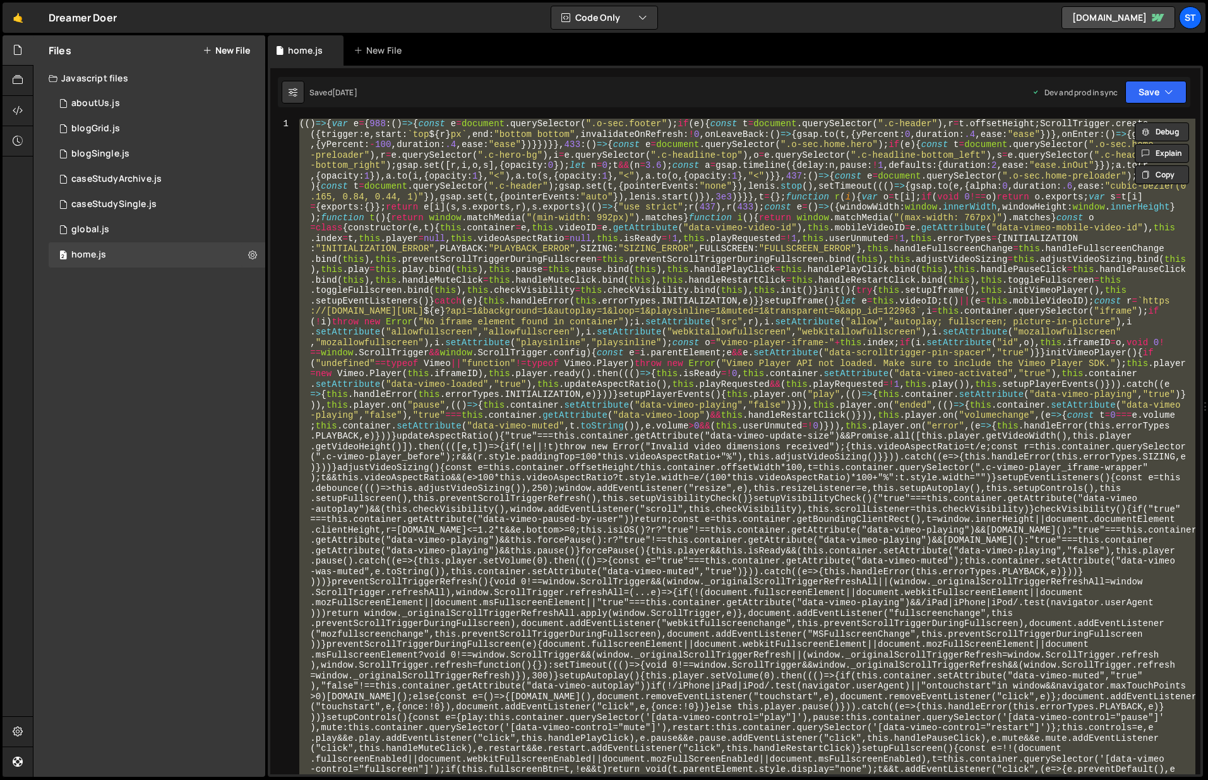
paste textarea "//# sourceMappingURL=home.js.map"
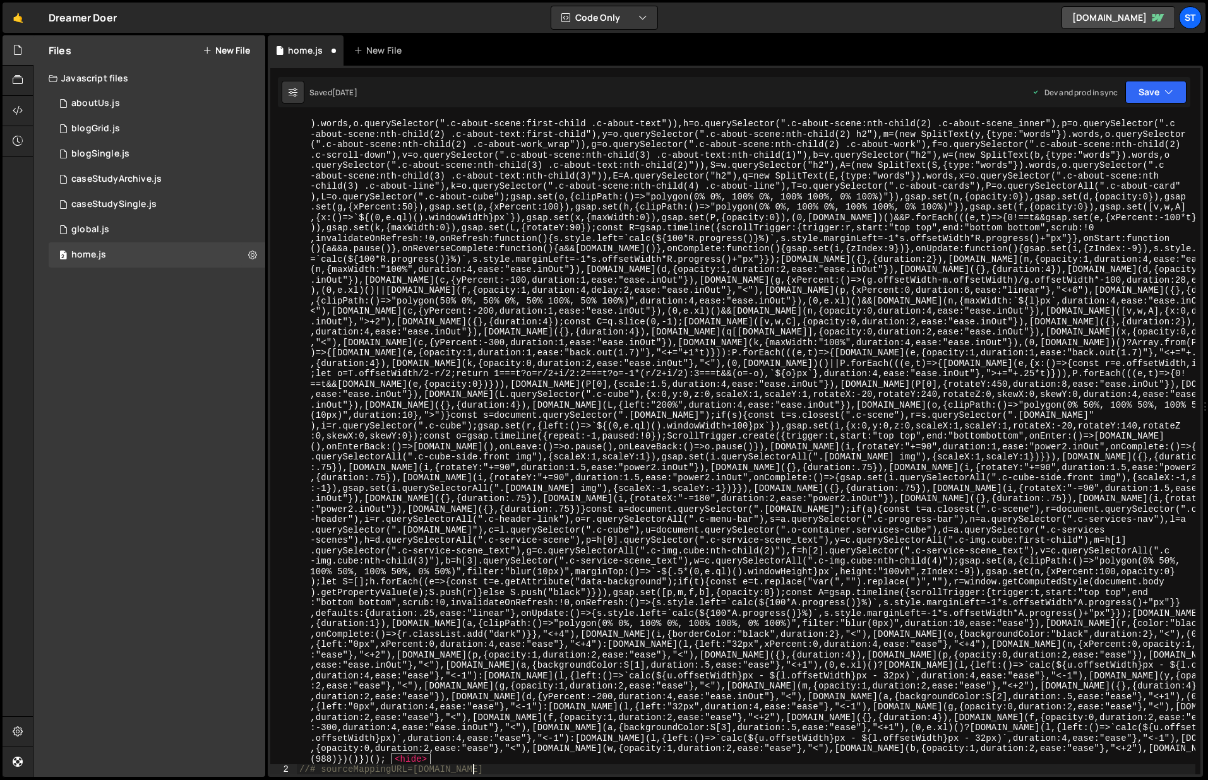
scroll to position [1208, 0]
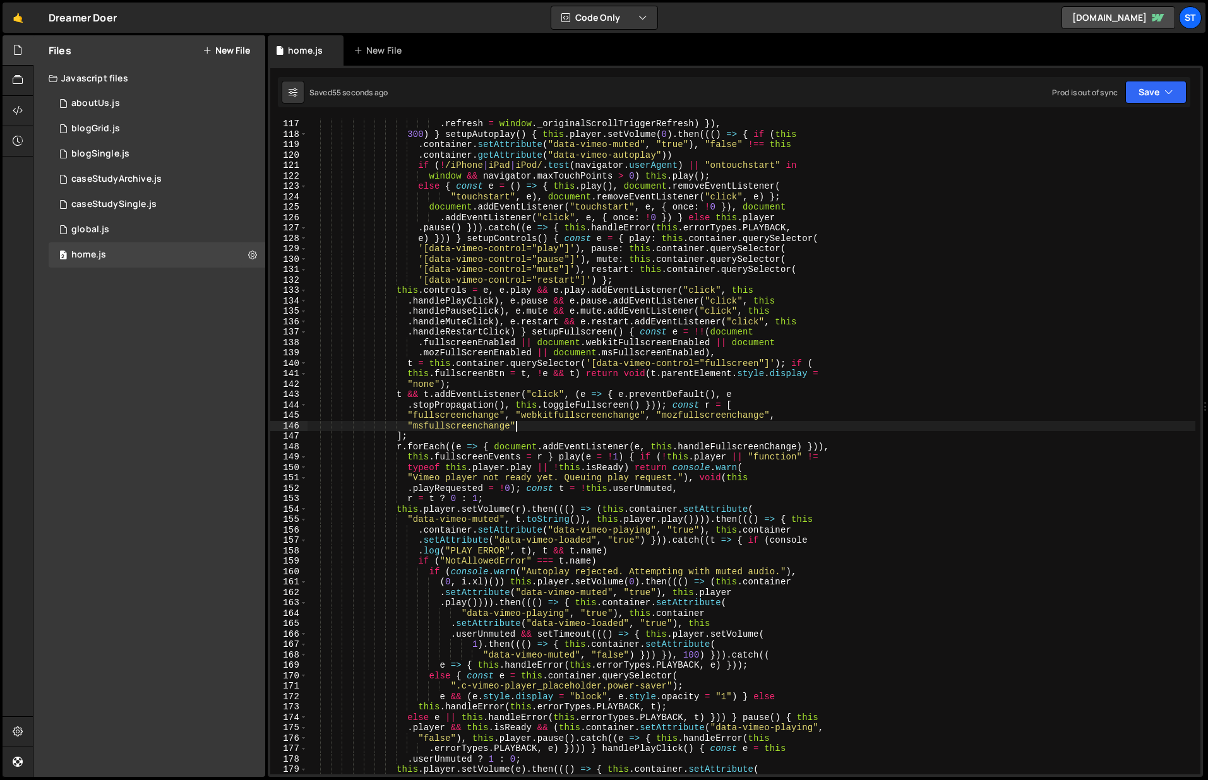
click at [809, 427] on div ". refresh = window . _originalScrollTriggerRefresh ) }) , 300 ) } setupAutoplay…" at bounding box center [751, 457] width 888 height 677
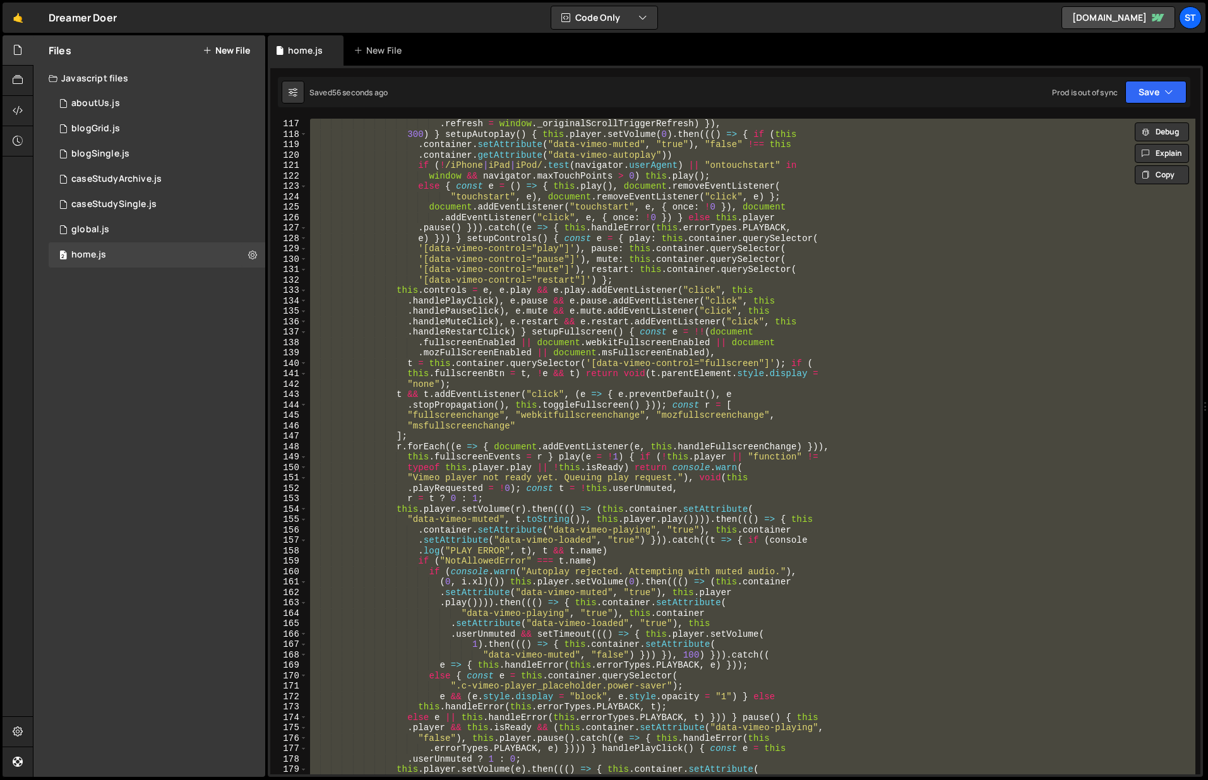
paste textarea
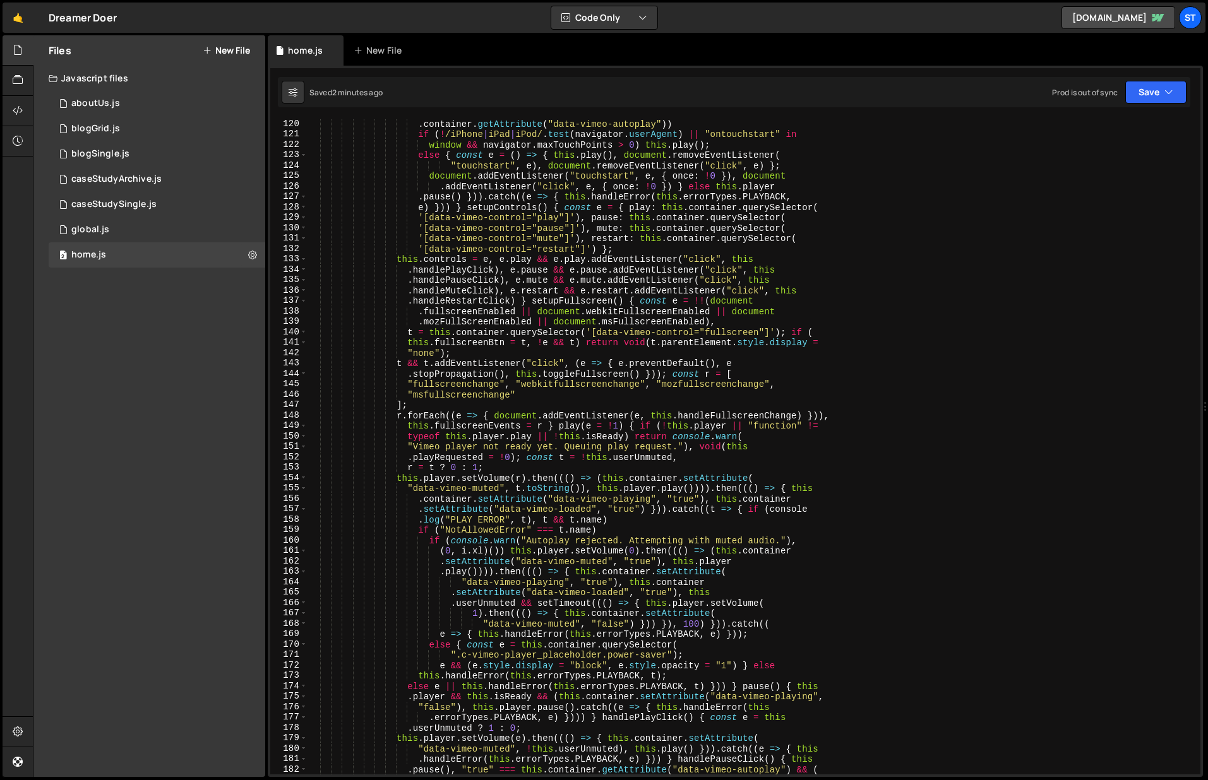
click at [688, 347] on div ". container . getAttribute ( "data-vimeo-autoplay" )) if ( ! /iPhone | iPad | i…" at bounding box center [751, 457] width 888 height 677
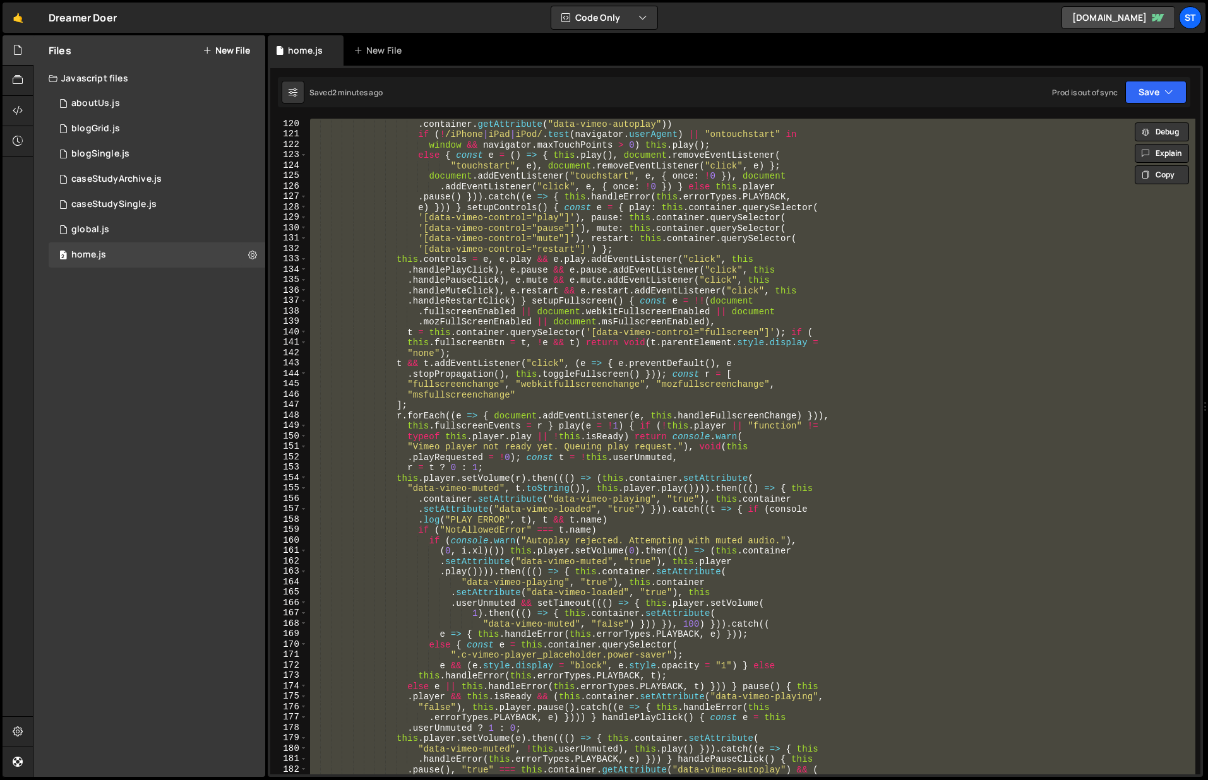
paste textarea
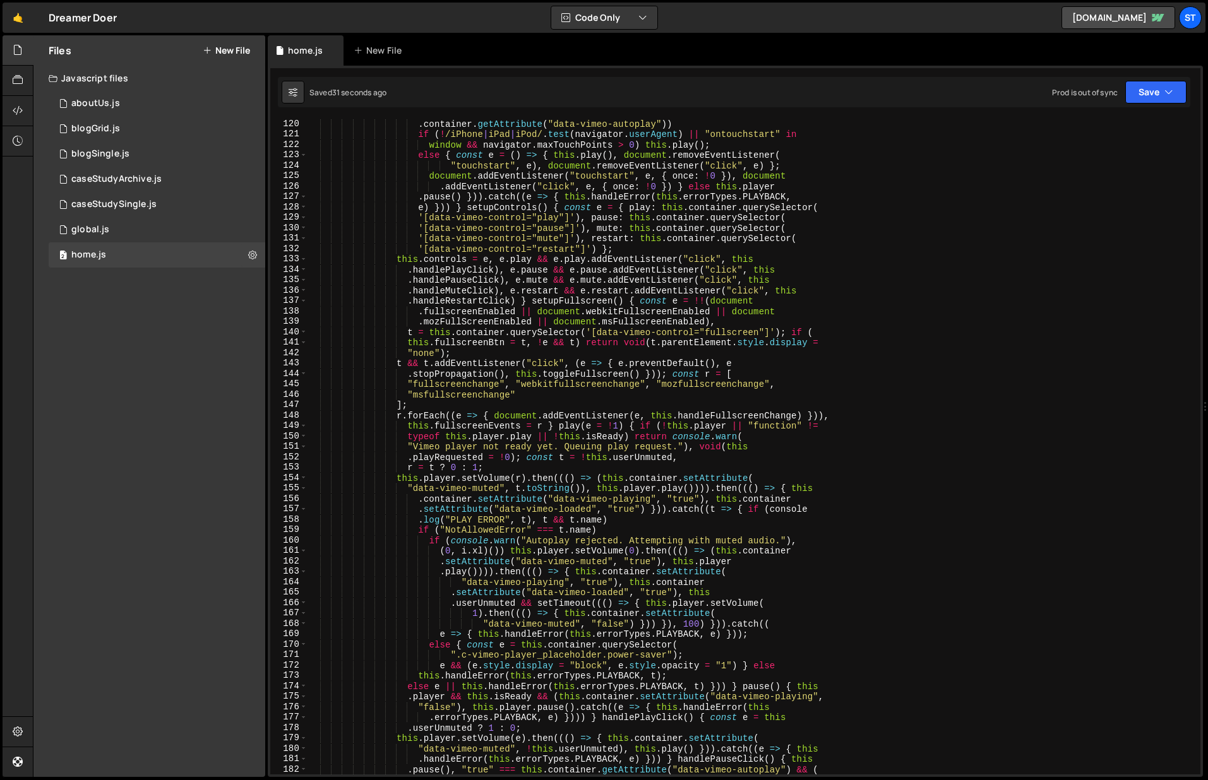
click at [613, 401] on div ". container . getAttribute ( "data-vimeo-autoplay" )) if ( ! /iPhone | iPad | i…" at bounding box center [751, 457] width 888 height 677
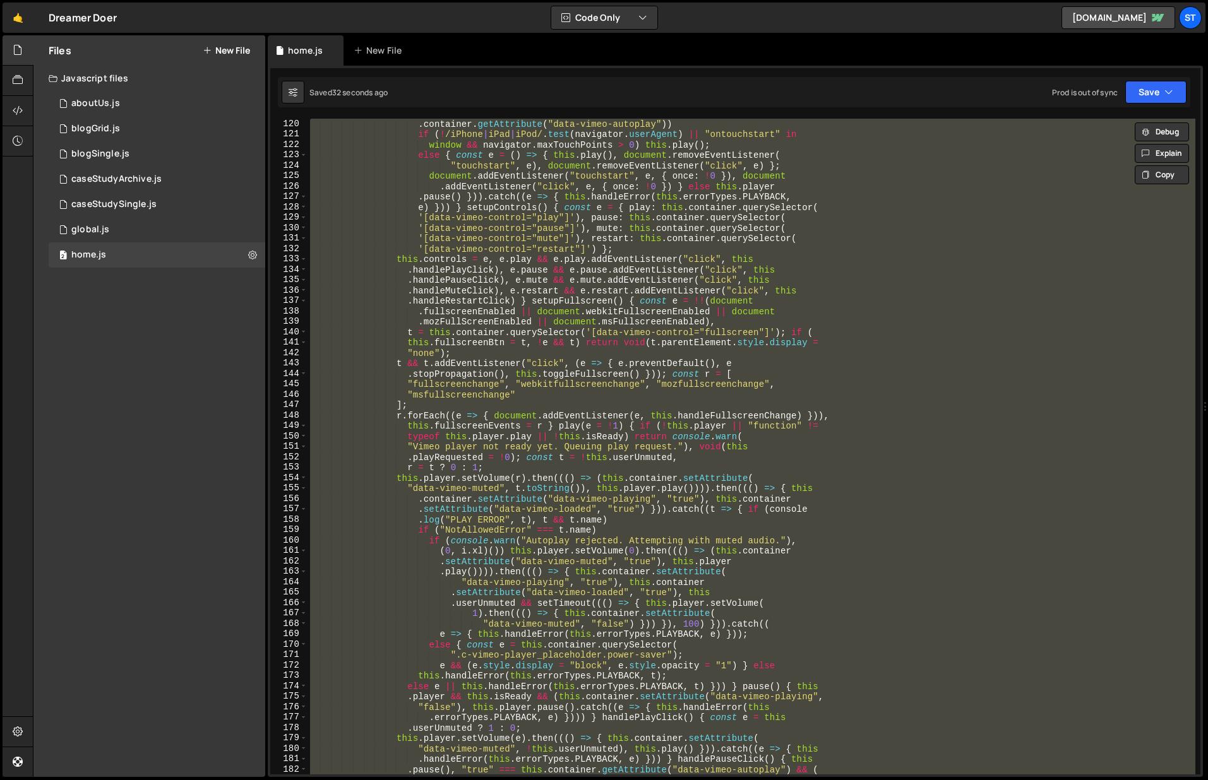
paste textarea
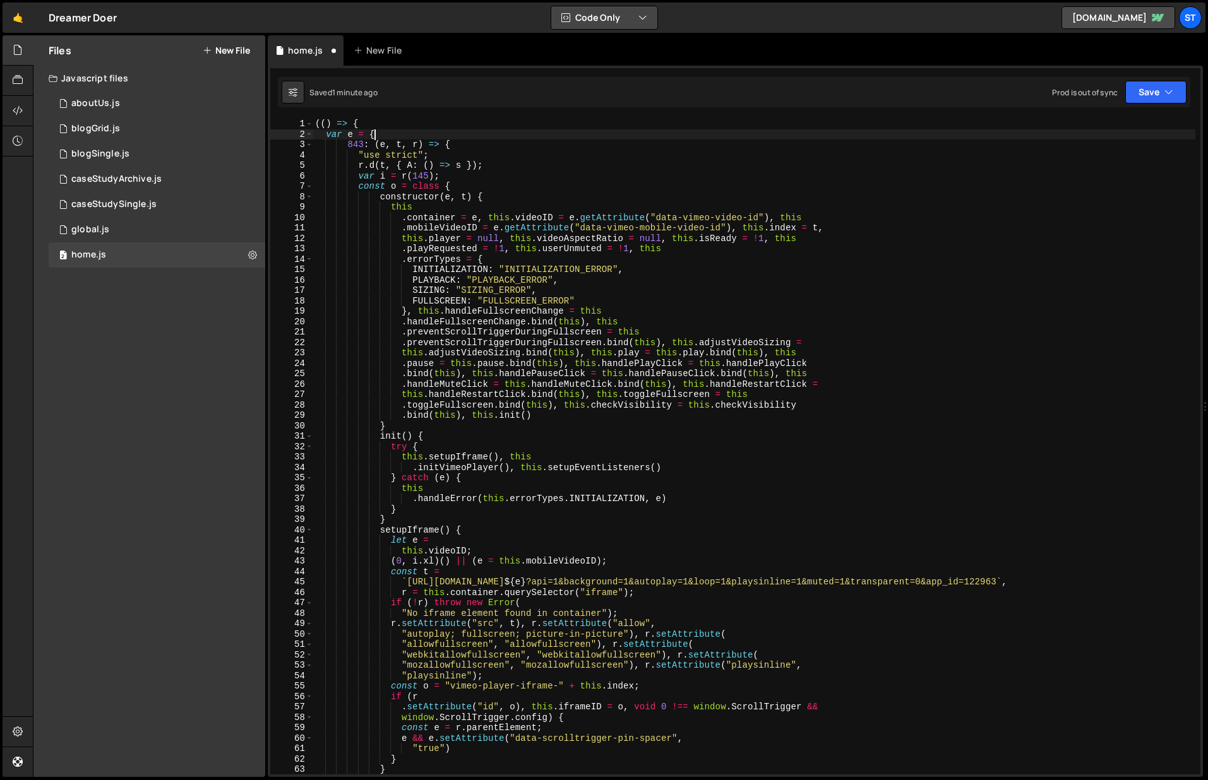
type textarea "var e = {"
